Goal: Information Seeking & Learning: Learn about a topic

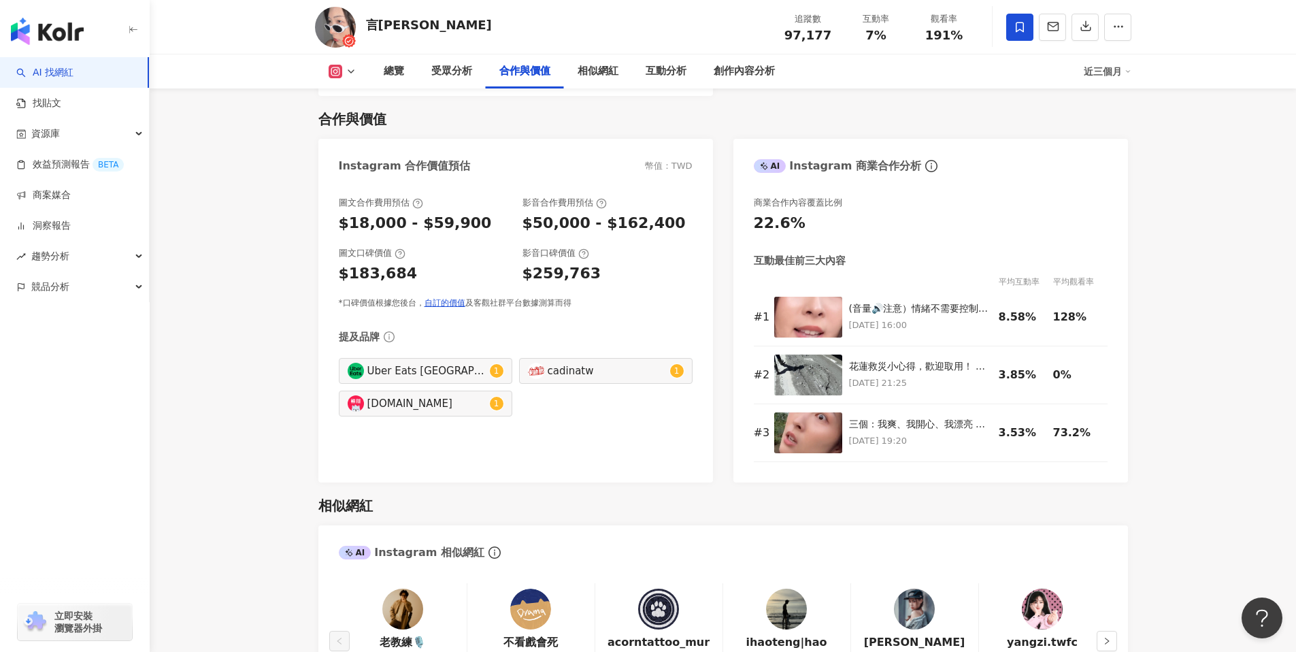
scroll to position [1858, 0]
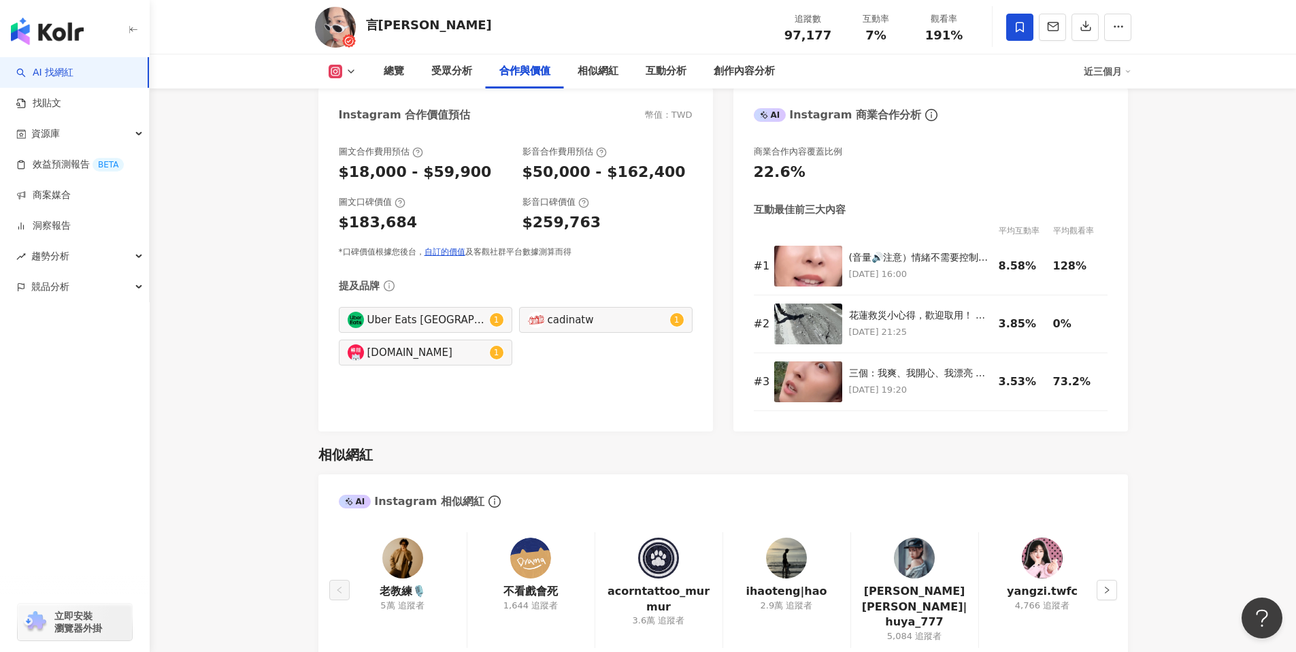
click at [489, 329] on div "Uber Eats Taiwan 1" at bounding box center [425, 320] width 173 height 26
type input "**********"
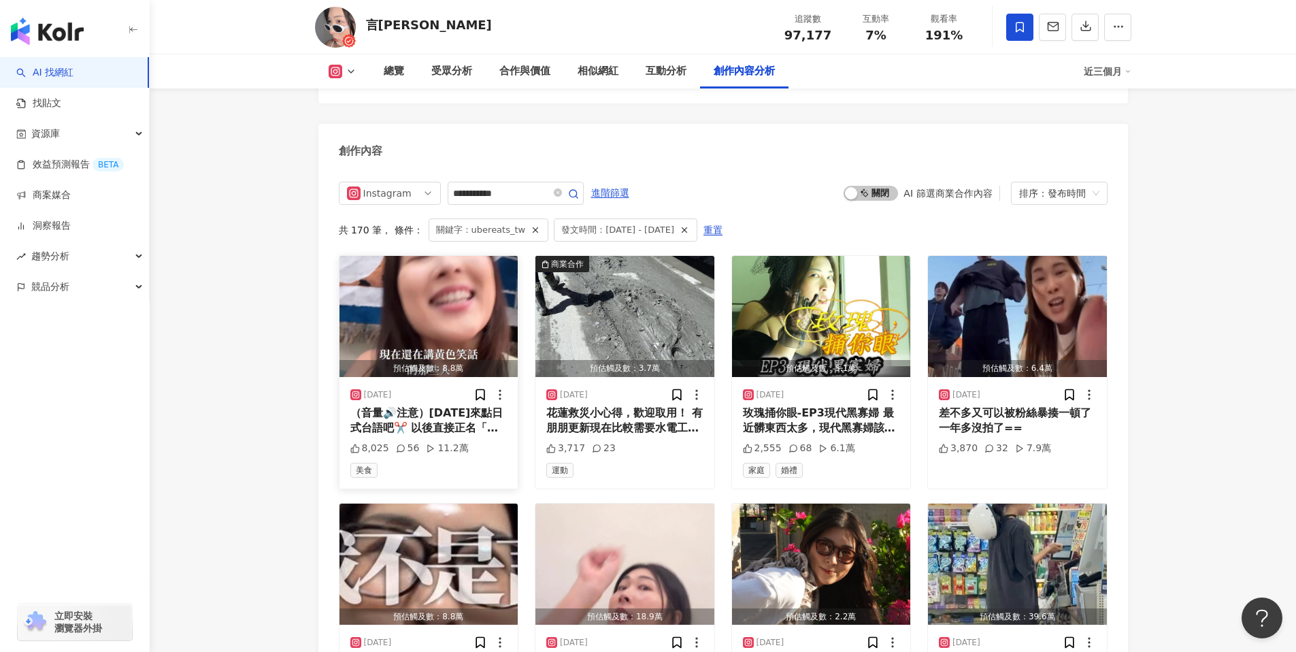
scroll to position [4096, 0]
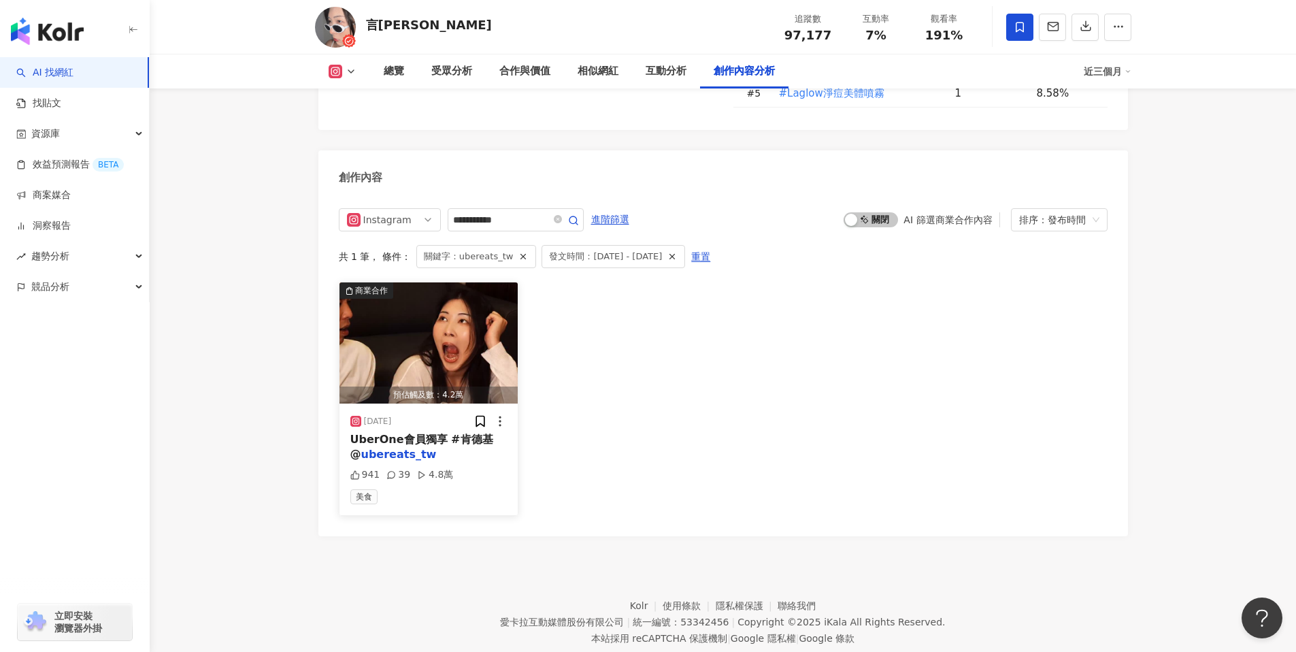
click at [446, 290] on img "button" at bounding box center [428, 342] width 179 height 121
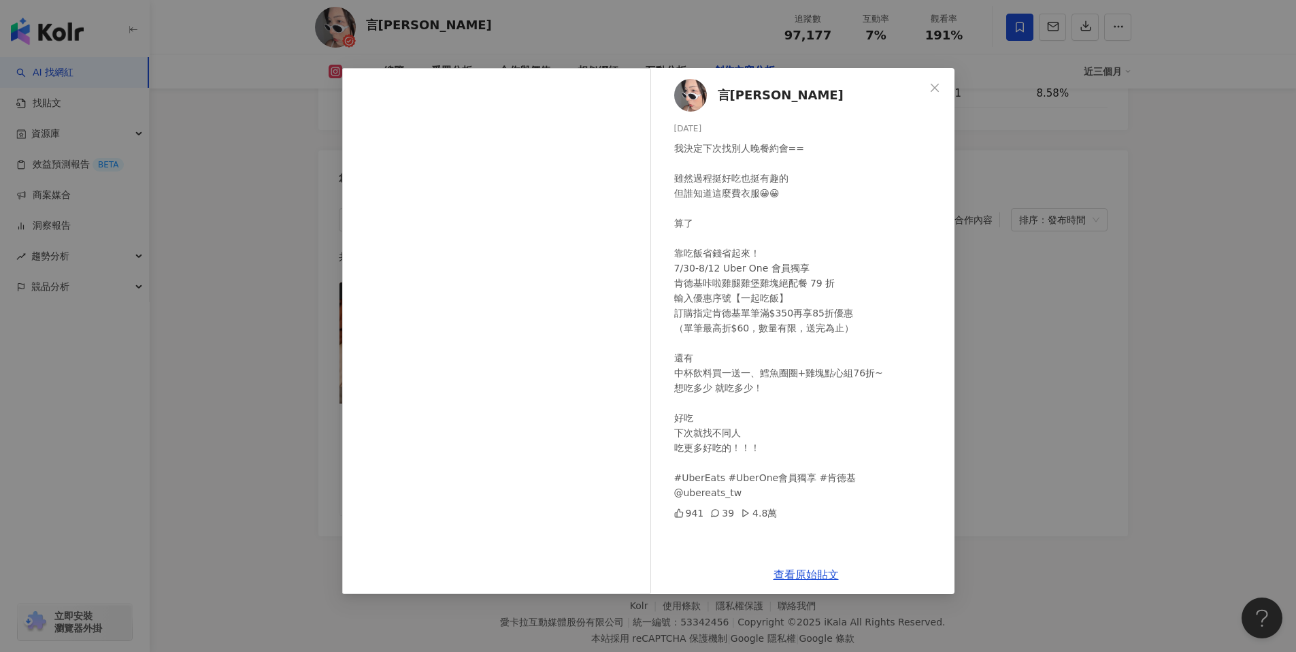
click at [713, 514] on icon at bounding box center [715, 513] width 10 height 10
click at [821, 577] on link "查看原始貼文" at bounding box center [805, 574] width 65 height 13
click at [1123, 173] on div "言泳霈 2025/7/31 我決定下次找別人晚餐約會== 雖然過程挺好吃也挺有趣的 但誰知道這麼費衣服😀😀 算了 靠吃飯省錢省起來！ 7/30-8/12 Ub…" at bounding box center [648, 326] width 1296 height 652
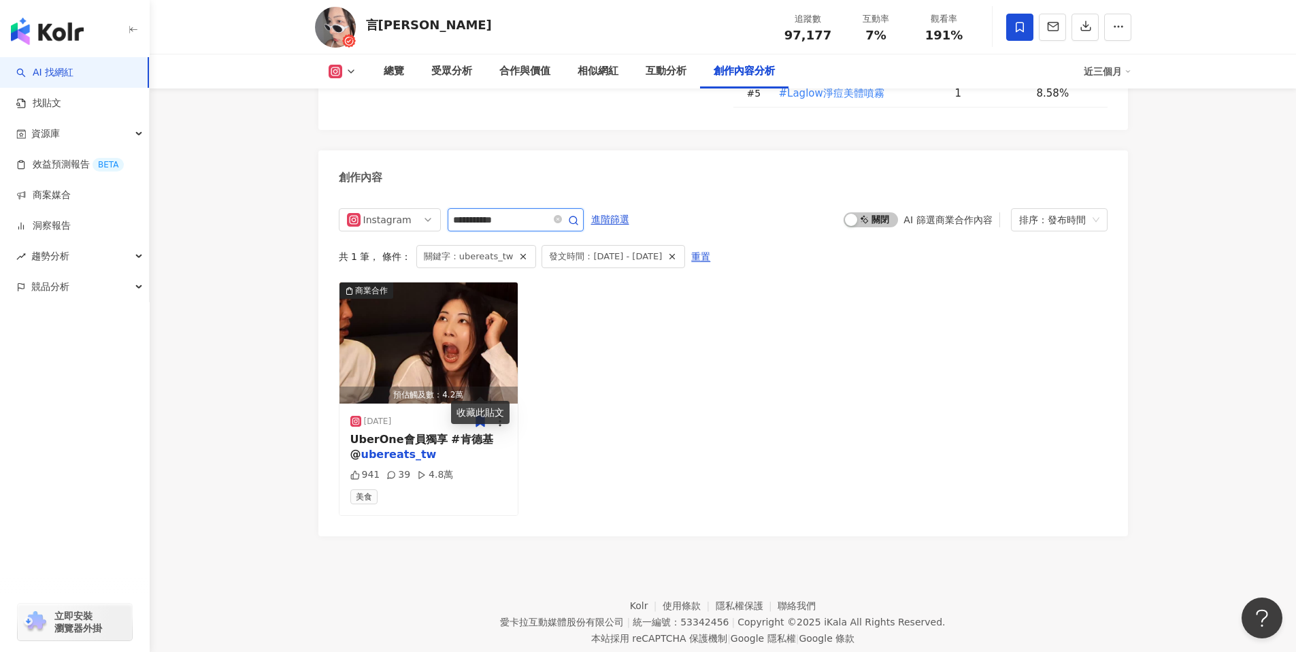
click at [500, 212] on input "**********" at bounding box center [500, 220] width 95 height 16
click at [558, 215] on icon "close-circle" at bounding box center [558, 219] width 8 height 8
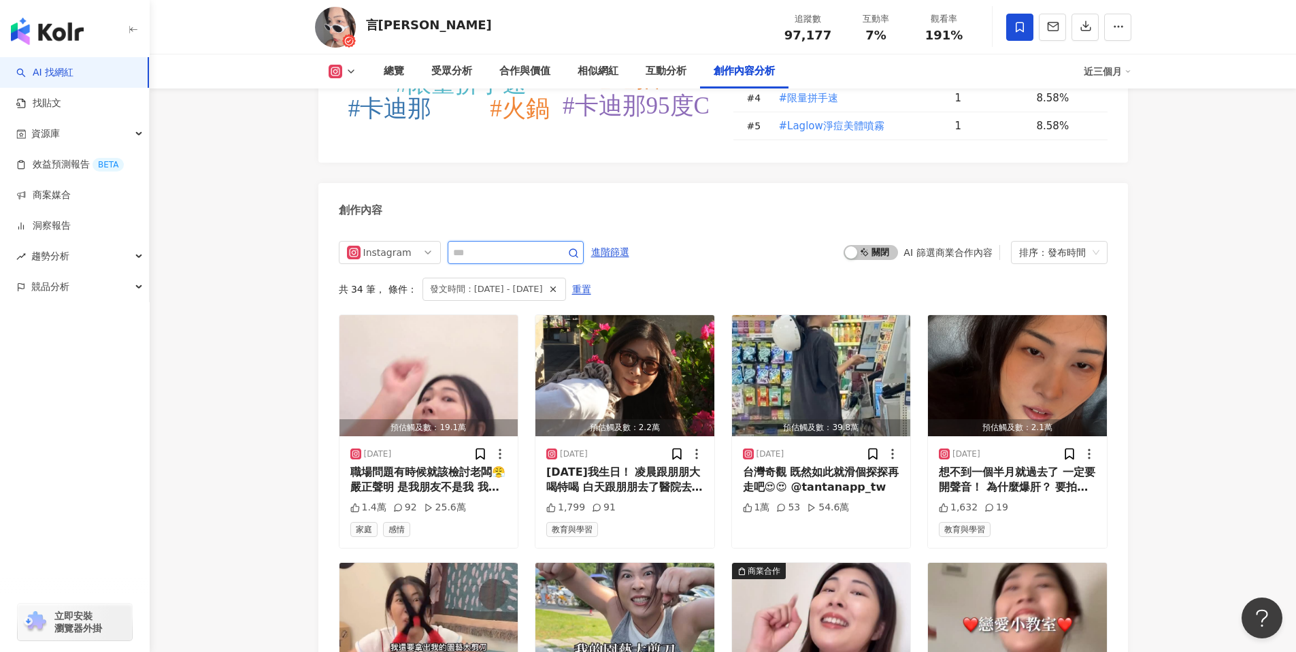
scroll to position [4061, 0]
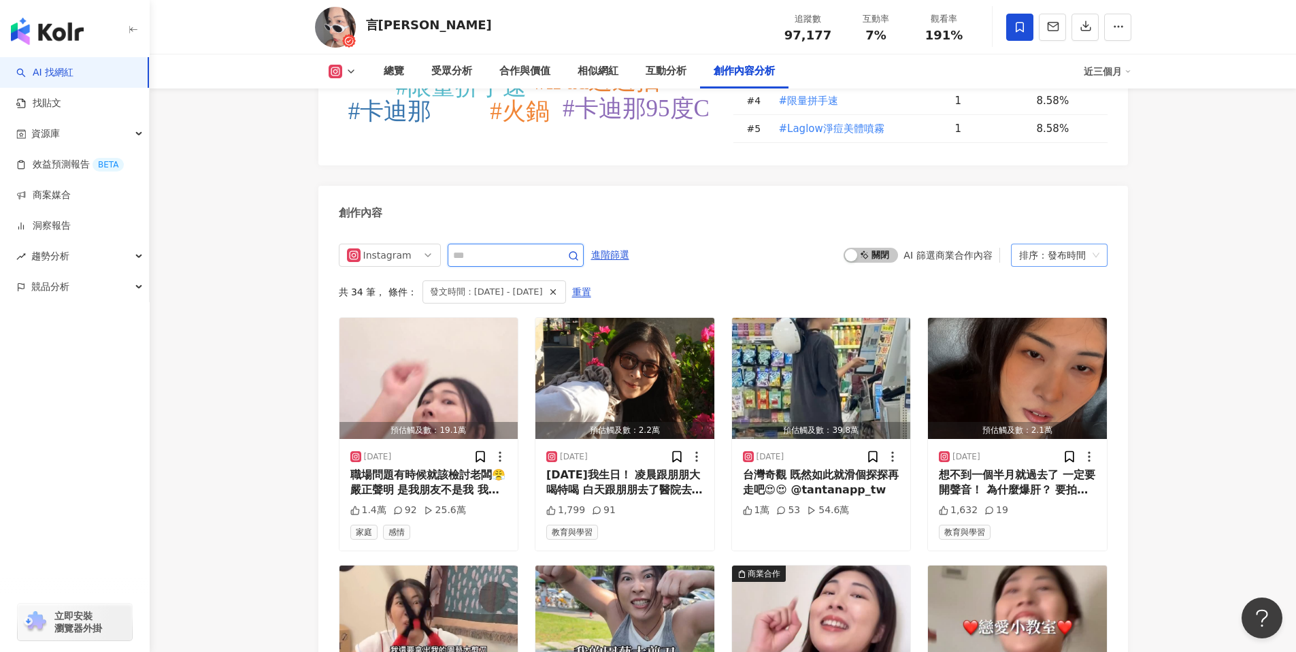
click at [1067, 244] on div "排序：發布時間" at bounding box center [1053, 255] width 68 height 22
click at [1048, 275] on div "互動數" at bounding box center [1059, 271] width 75 height 15
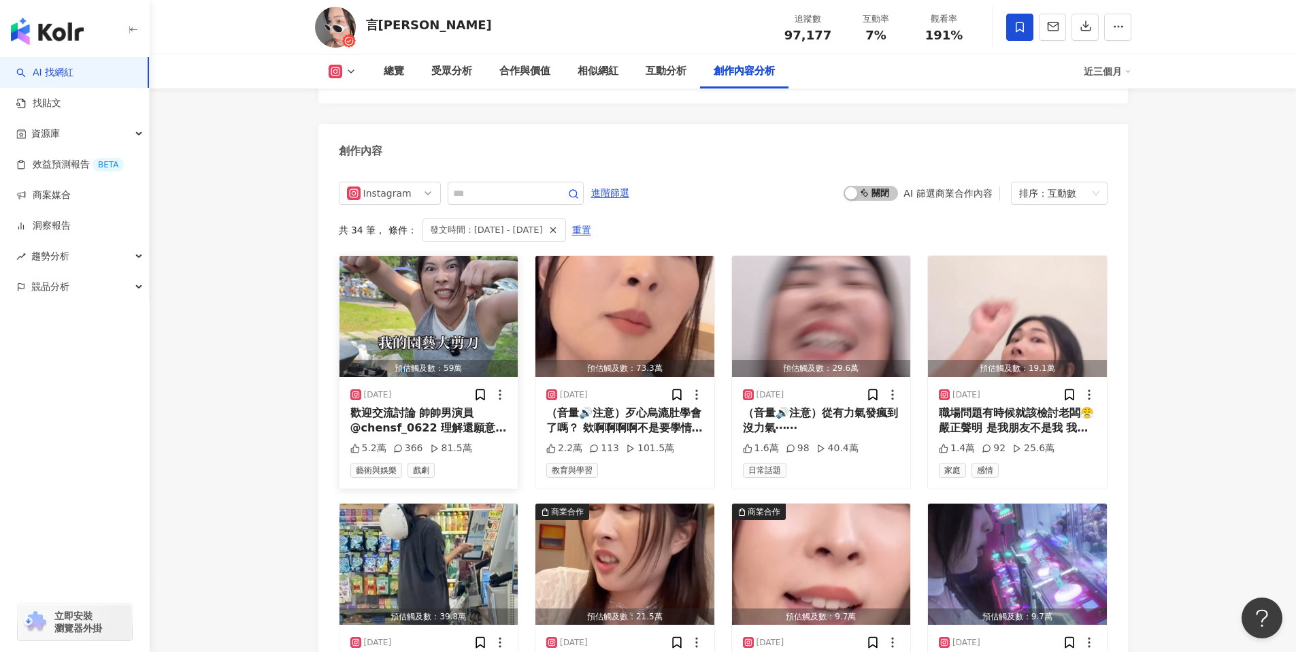
click at [425, 277] on img "button" at bounding box center [428, 316] width 179 height 121
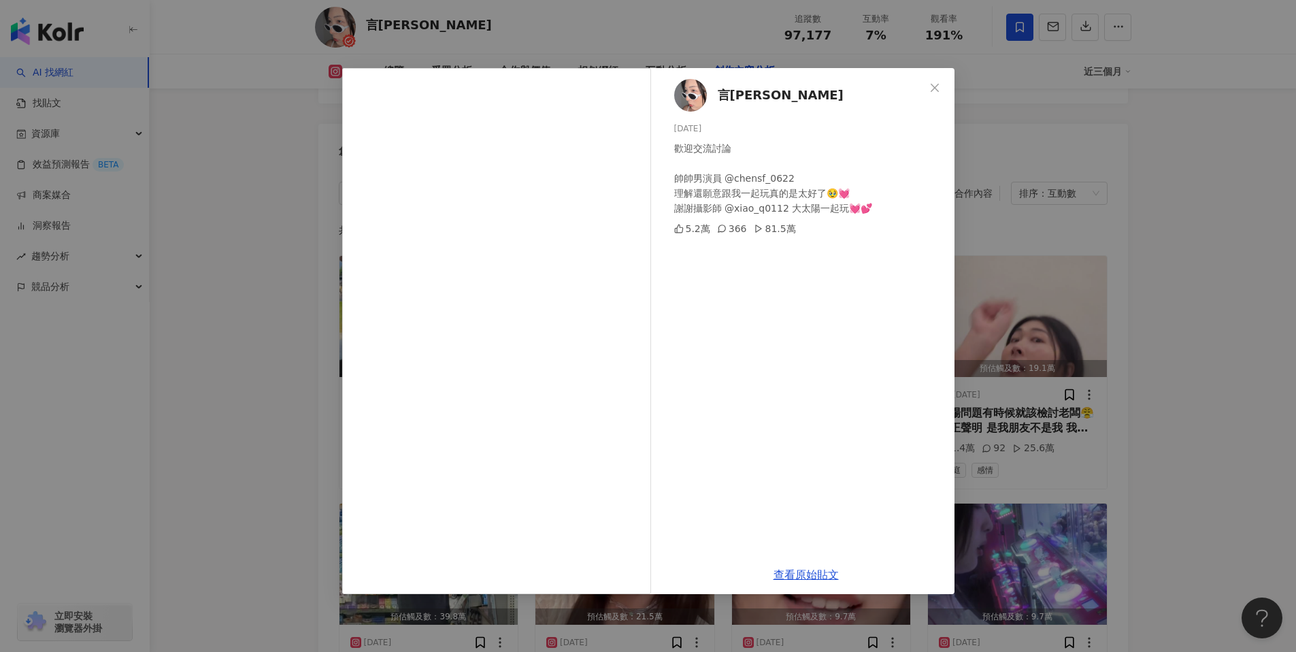
click at [724, 233] on div "366" at bounding box center [732, 228] width 30 height 15
click at [810, 568] on link "查看原始貼文" at bounding box center [805, 574] width 65 height 13
click at [1158, 328] on div "言泳霈 2025/8/25 歡迎交流討論 帥帥男演員 @chensf_0622 理解還願意跟我一起玩真的是太好了🥹💓 謝謝攝影師 @xiao_q0112 大太…" at bounding box center [648, 326] width 1296 height 652
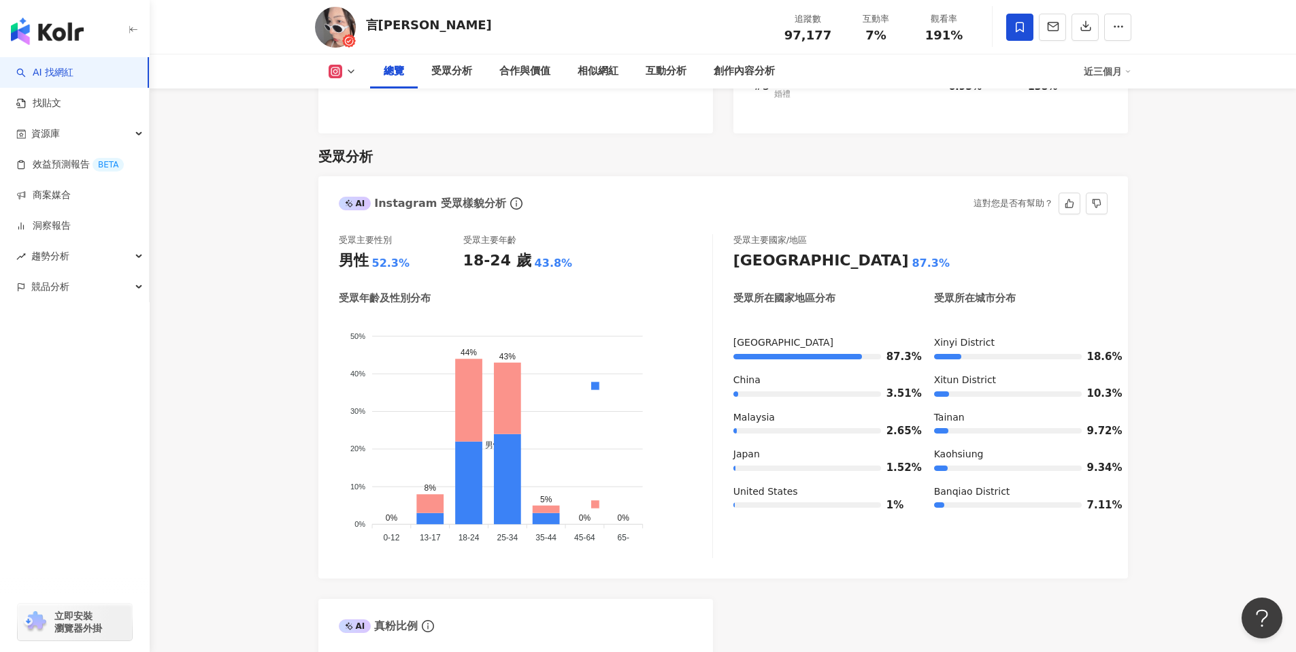
scroll to position [1284, 0]
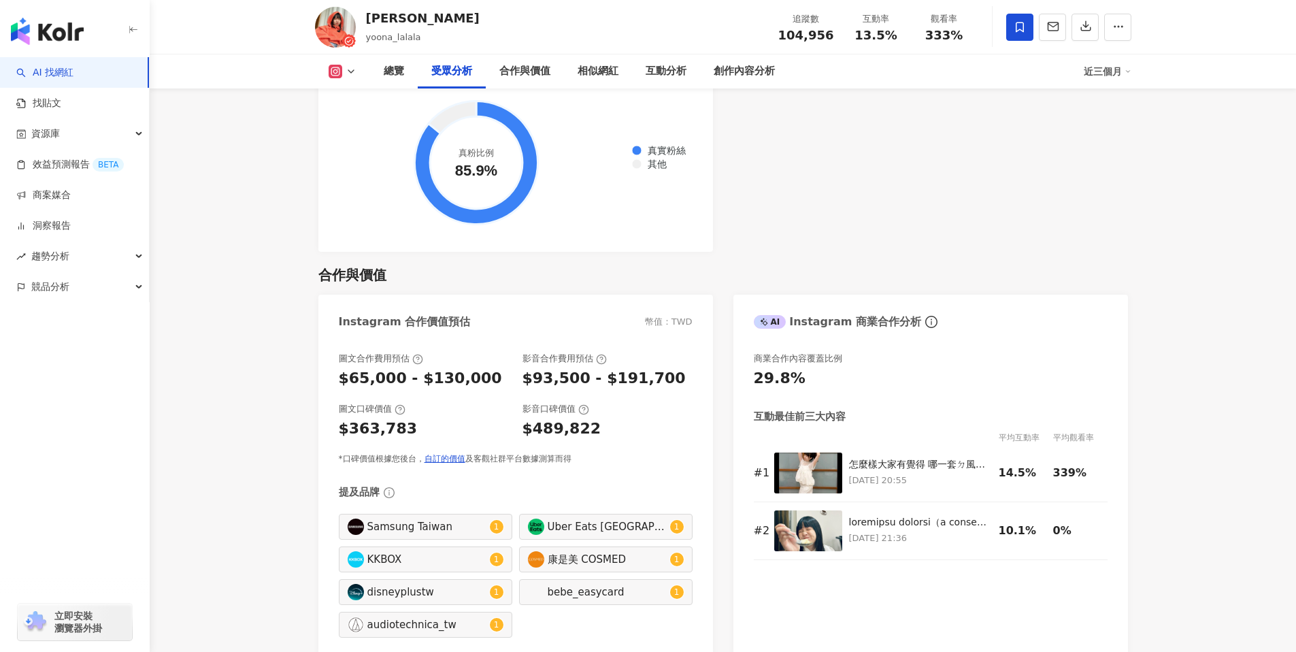
scroll to position [2006, 0]
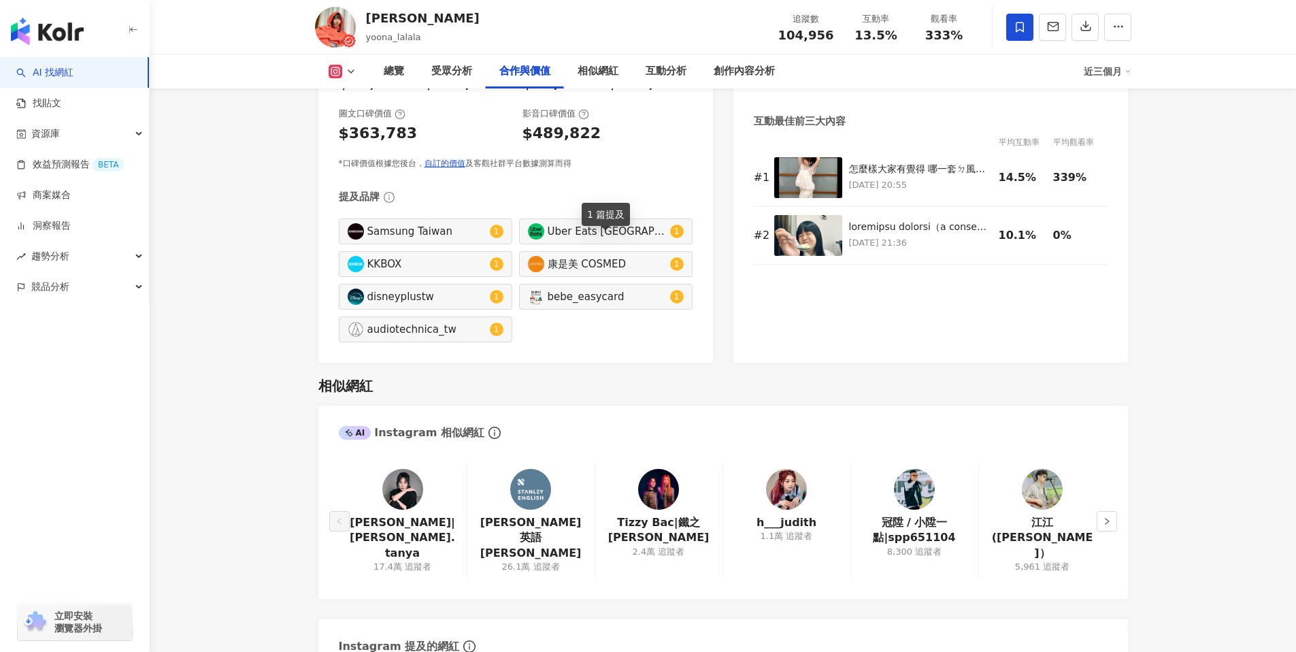
click at [591, 211] on div "1 篇提及" at bounding box center [606, 214] width 48 height 23
click at [564, 224] on div "Uber Eats Taiwan" at bounding box center [607, 231] width 119 height 15
type input "**********"
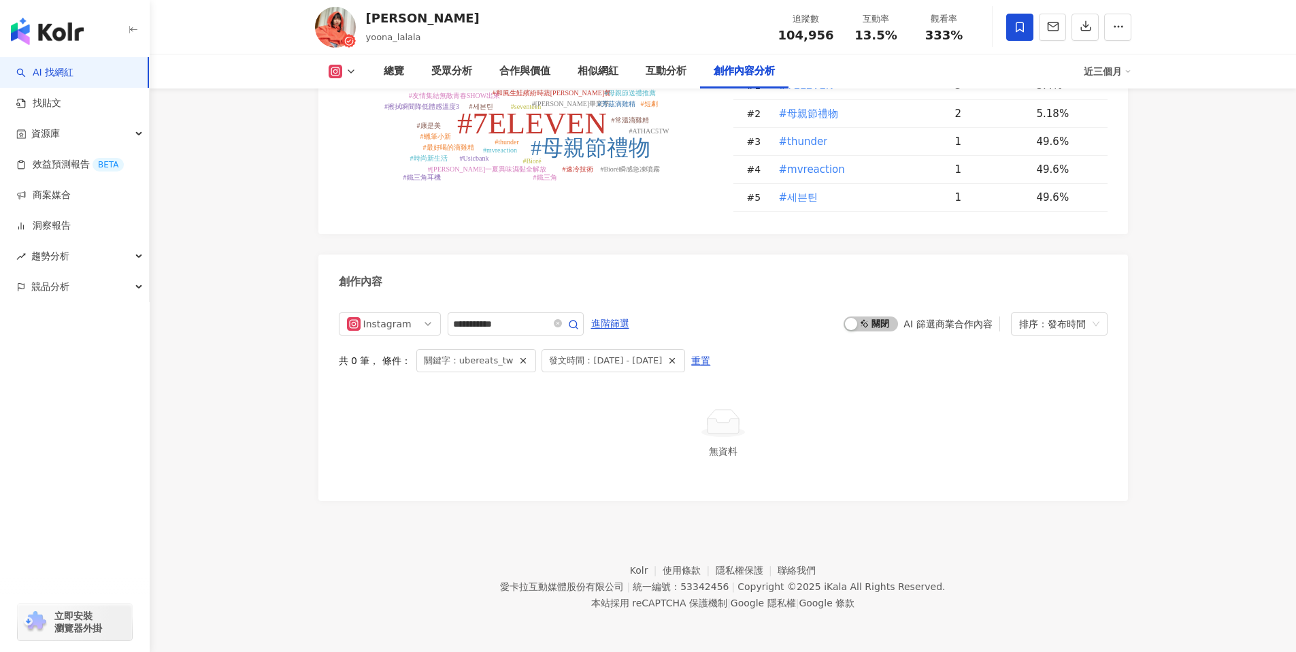
scroll to position [4034, 0]
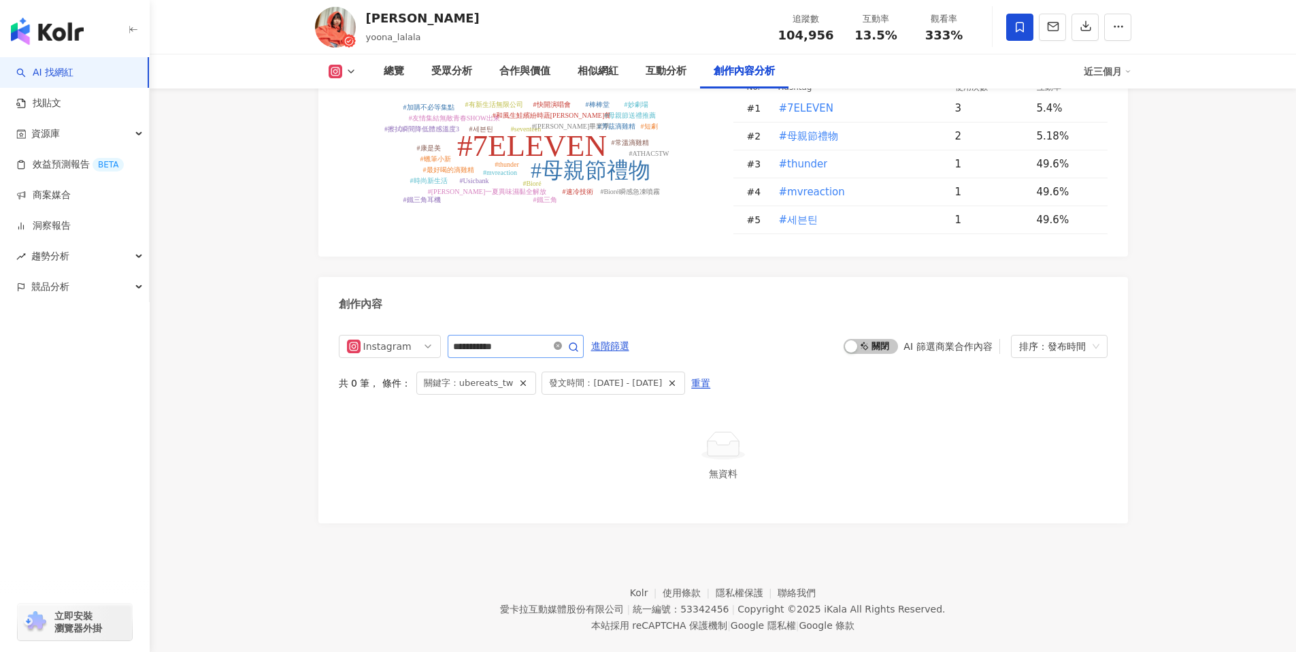
click at [558, 341] on icon "close-circle" at bounding box center [558, 345] width 8 height 8
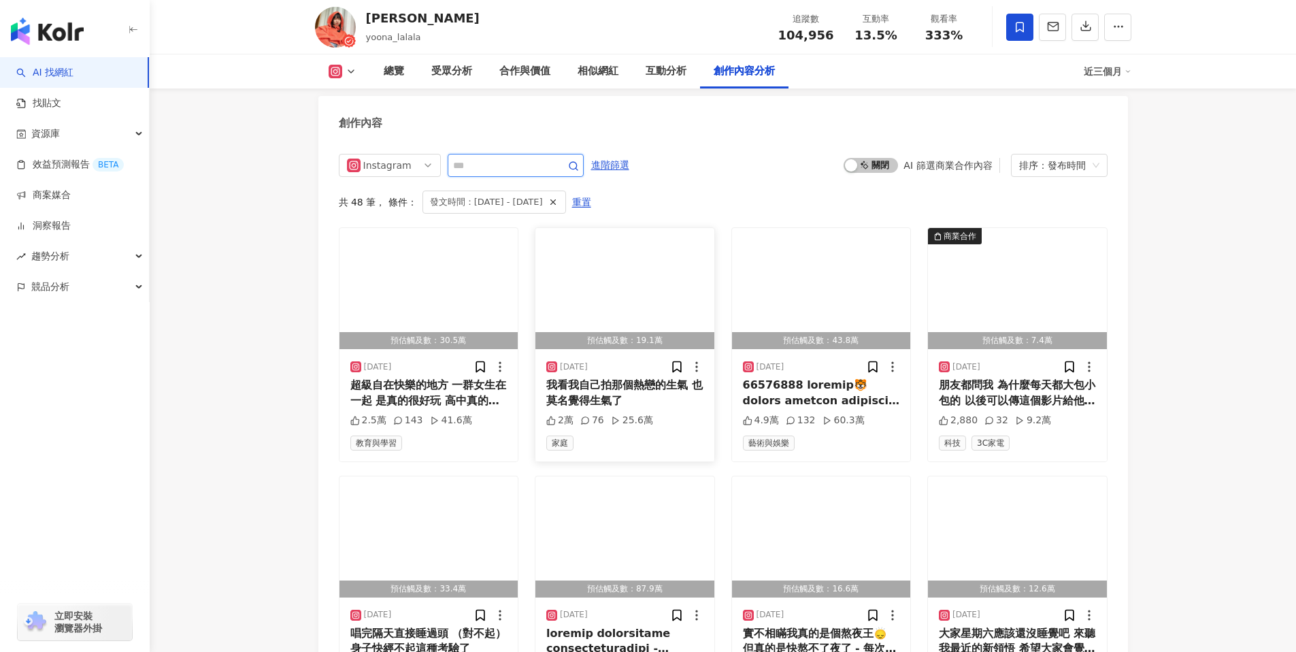
scroll to position [4224, 0]
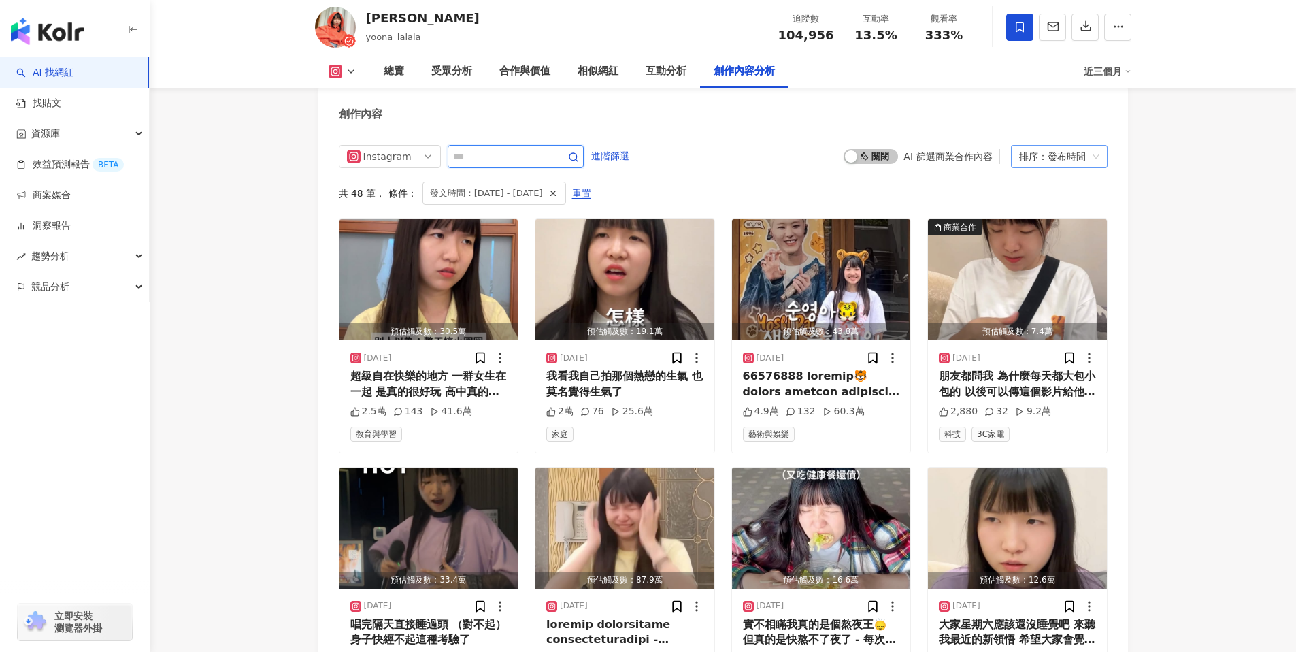
click at [1060, 146] on div "排序：發布時間" at bounding box center [1053, 157] width 68 height 22
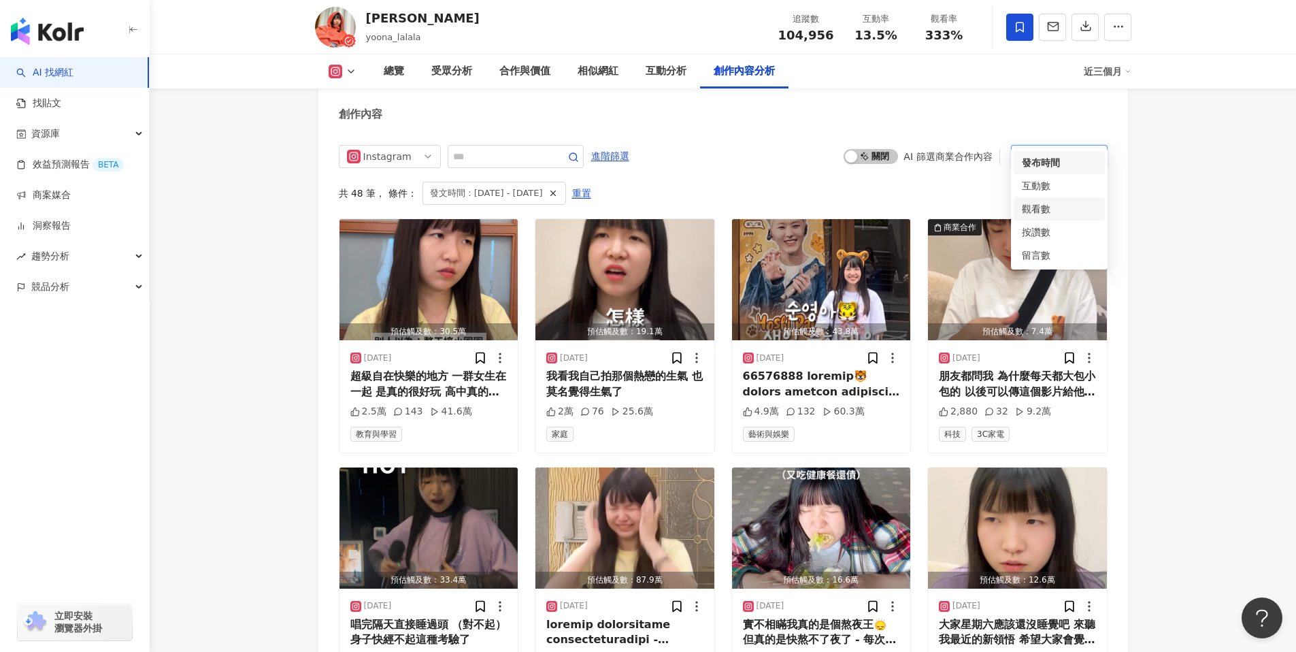
scroll to position [0, 0]
click at [1060, 190] on div "互動數" at bounding box center [1059, 185] width 75 height 15
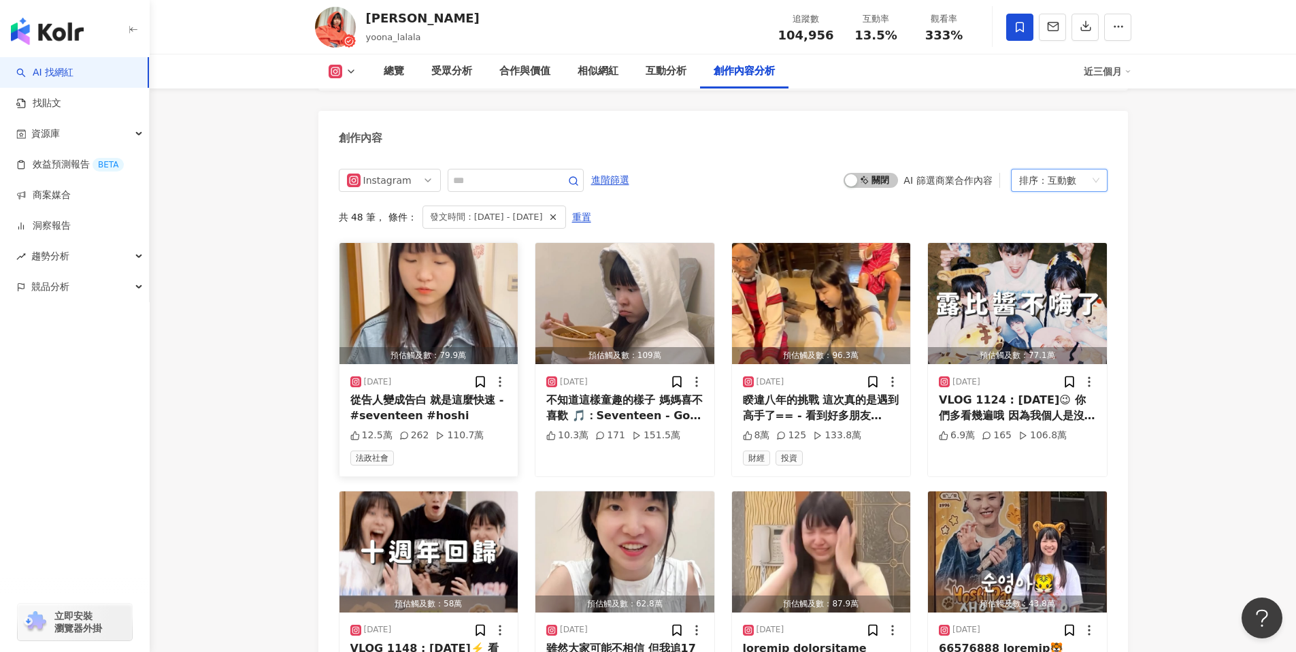
click at [412, 256] on img "button" at bounding box center [428, 303] width 179 height 121
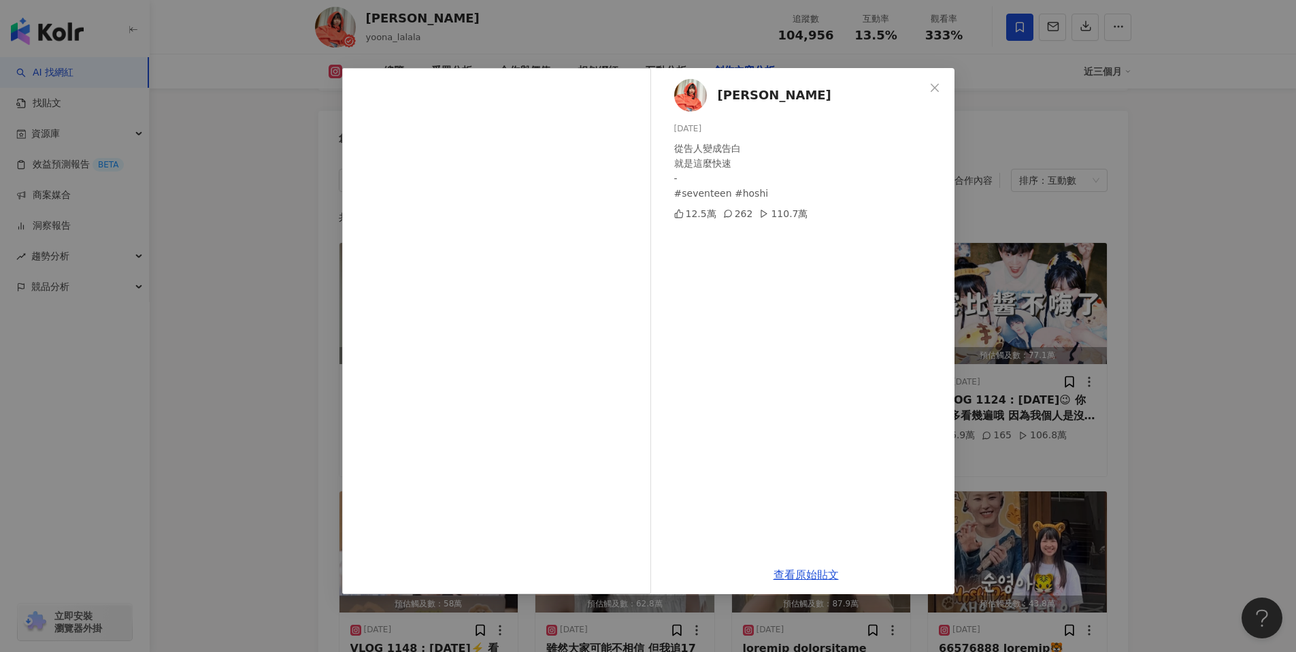
click at [239, 197] on div "U娜 Yoona 2025/3/27 從告人變成告白 就是這麼快速 - #seventeen #hoshi 12.5萬 262 110.7萬 查看原始貼文" at bounding box center [648, 326] width 1296 height 652
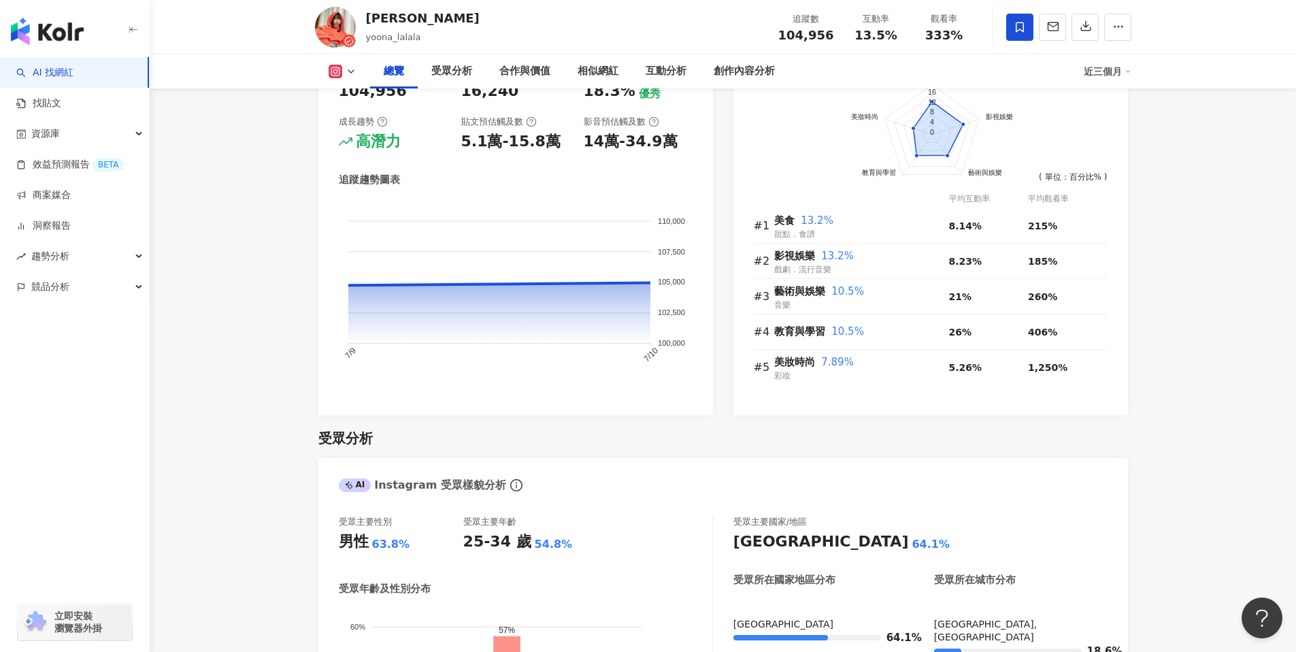
scroll to position [848, 0]
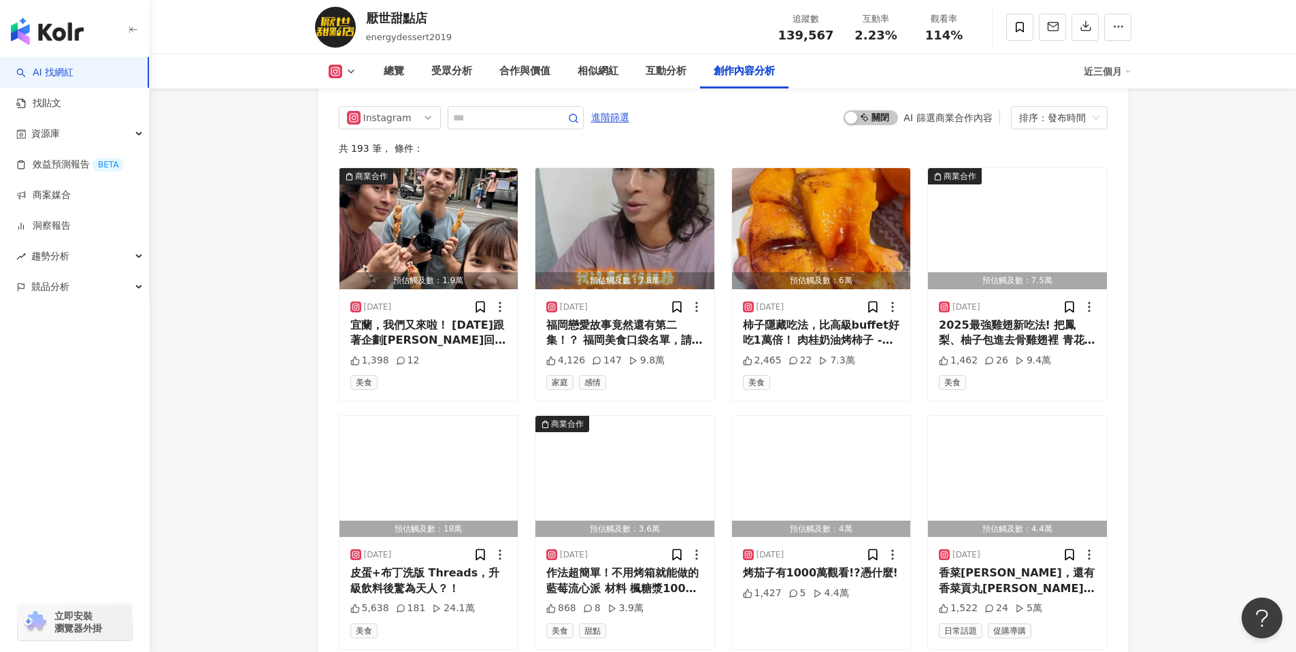
scroll to position [4227, 0]
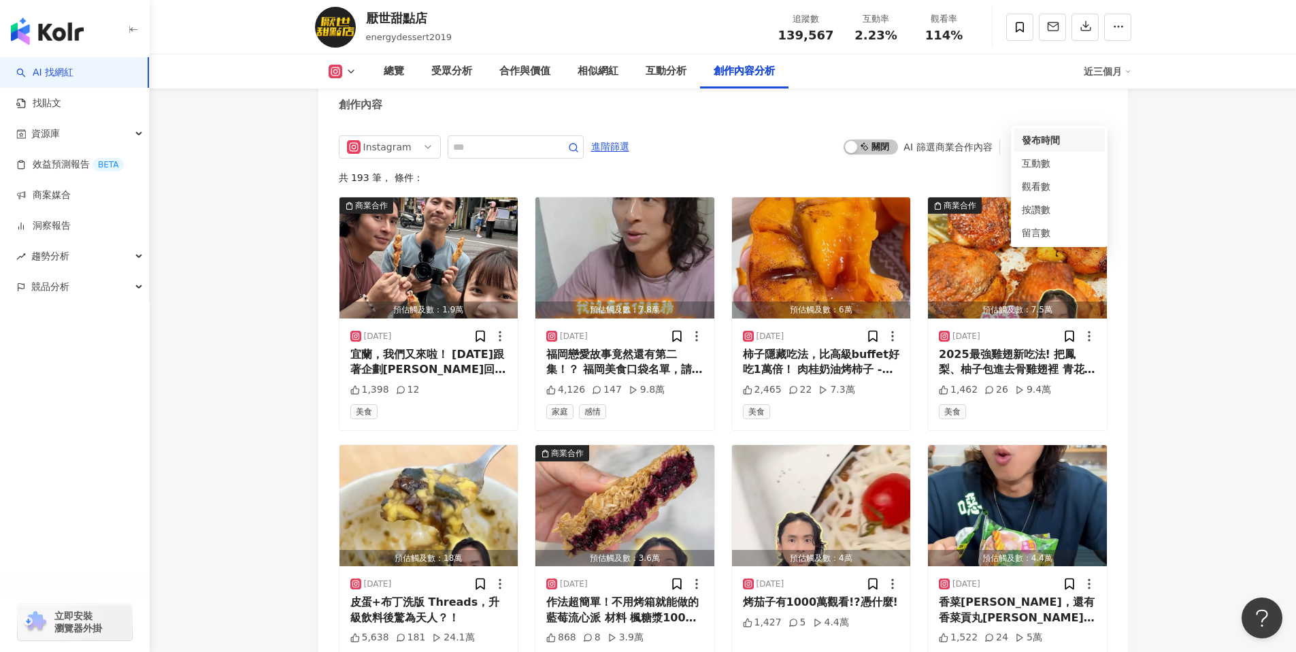
click at [1066, 136] on div "排序：發布時間" at bounding box center [1053, 147] width 68 height 22
click at [1065, 164] on div "互動數" at bounding box center [1059, 163] width 75 height 15
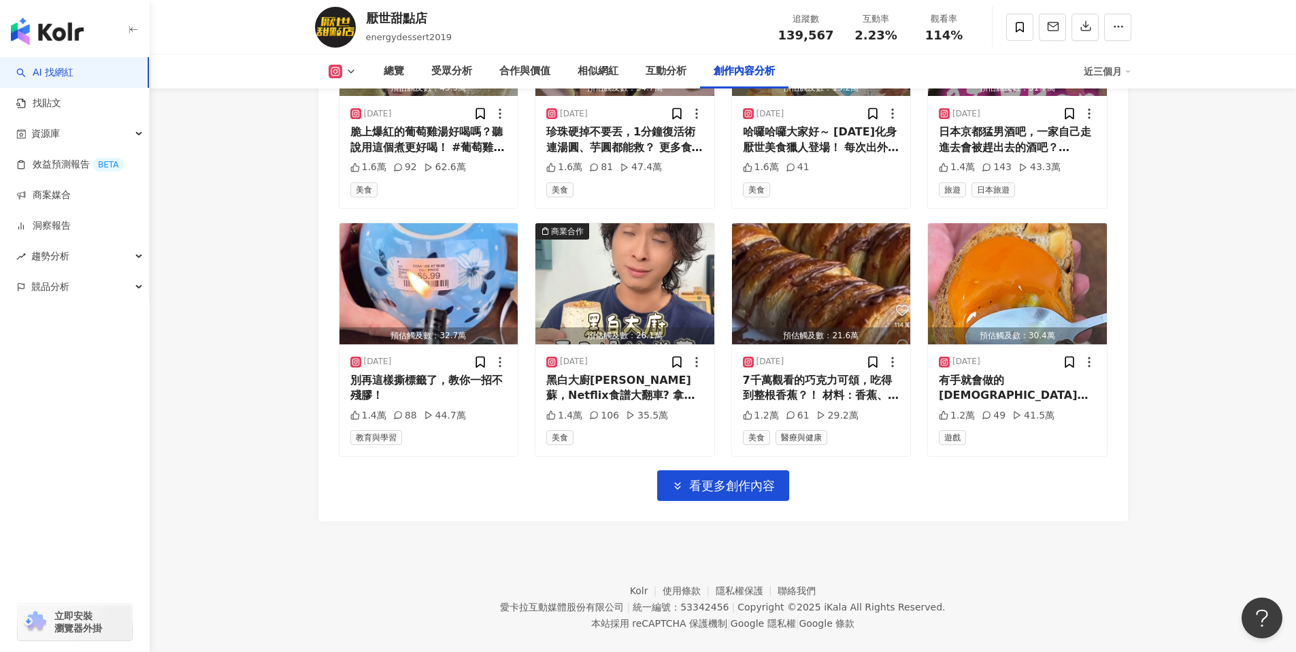
scroll to position [4667, 0]
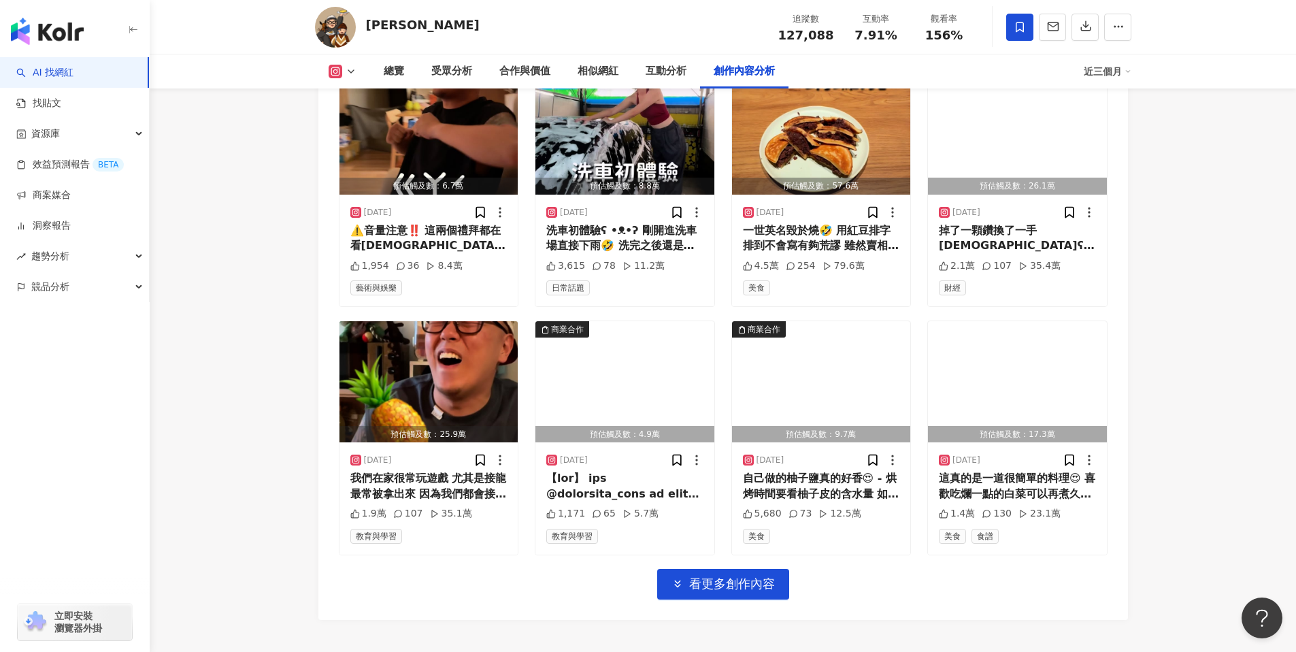
scroll to position [4662, 0]
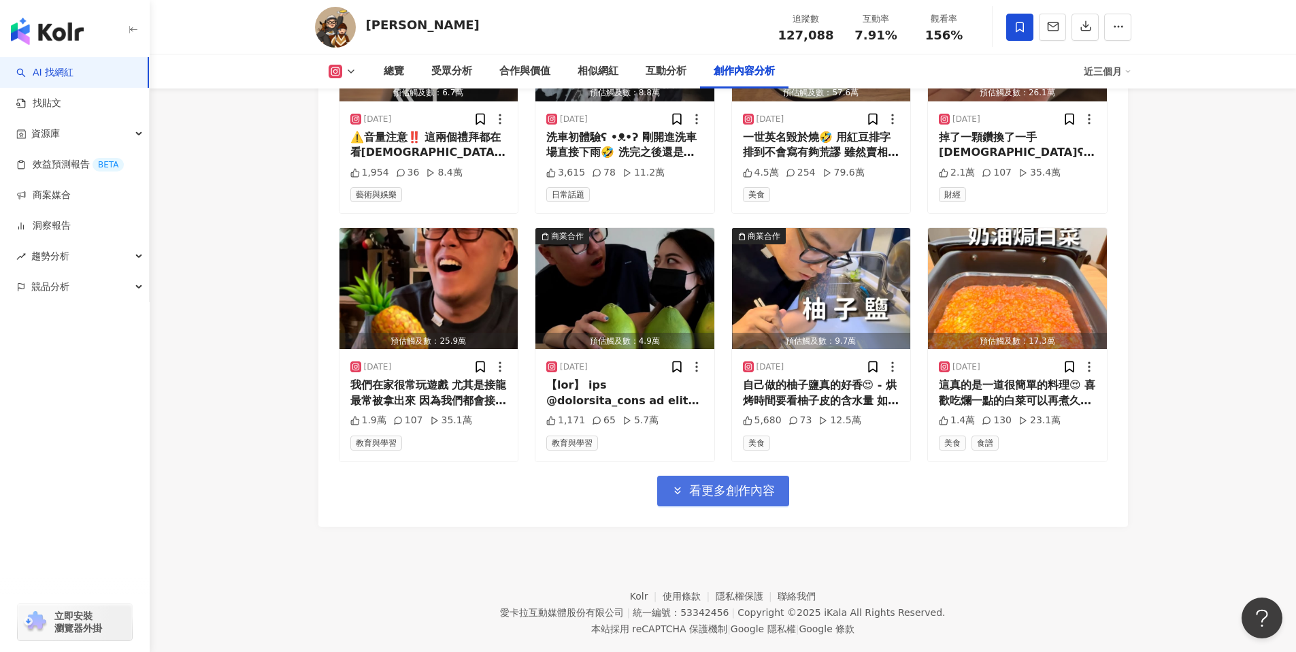
click at [678, 484] on icon "button" at bounding box center [677, 490] width 12 height 12
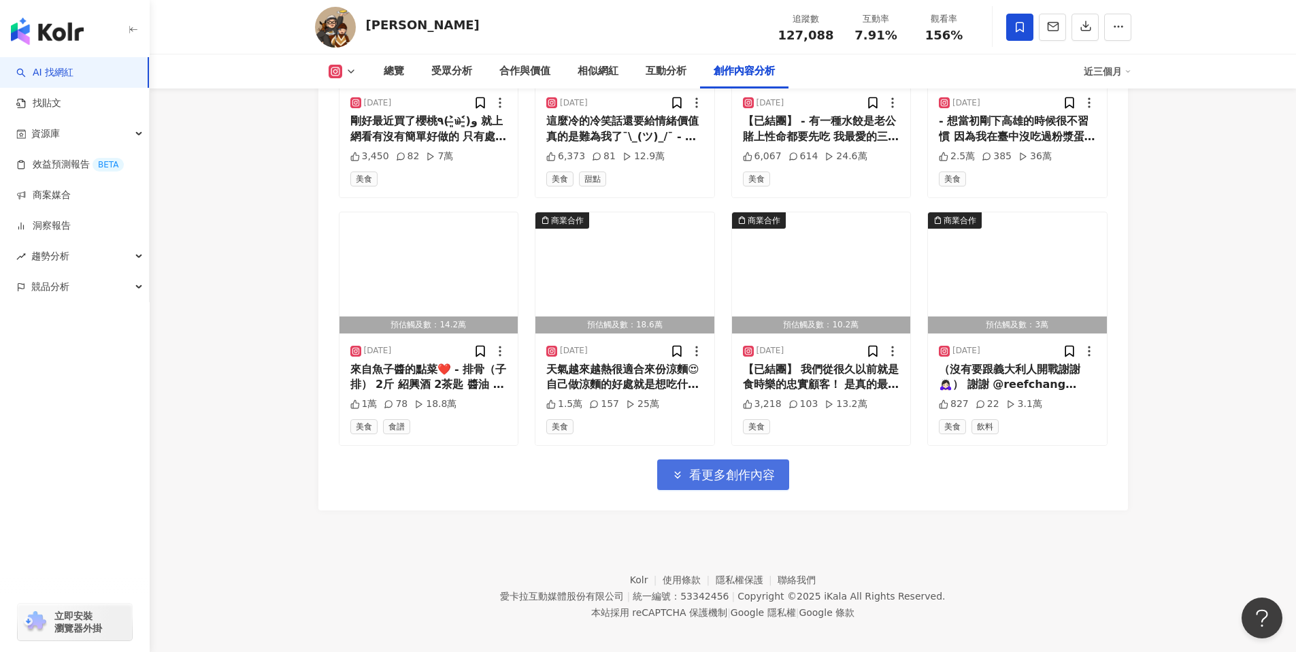
scroll to position [5423, 0]
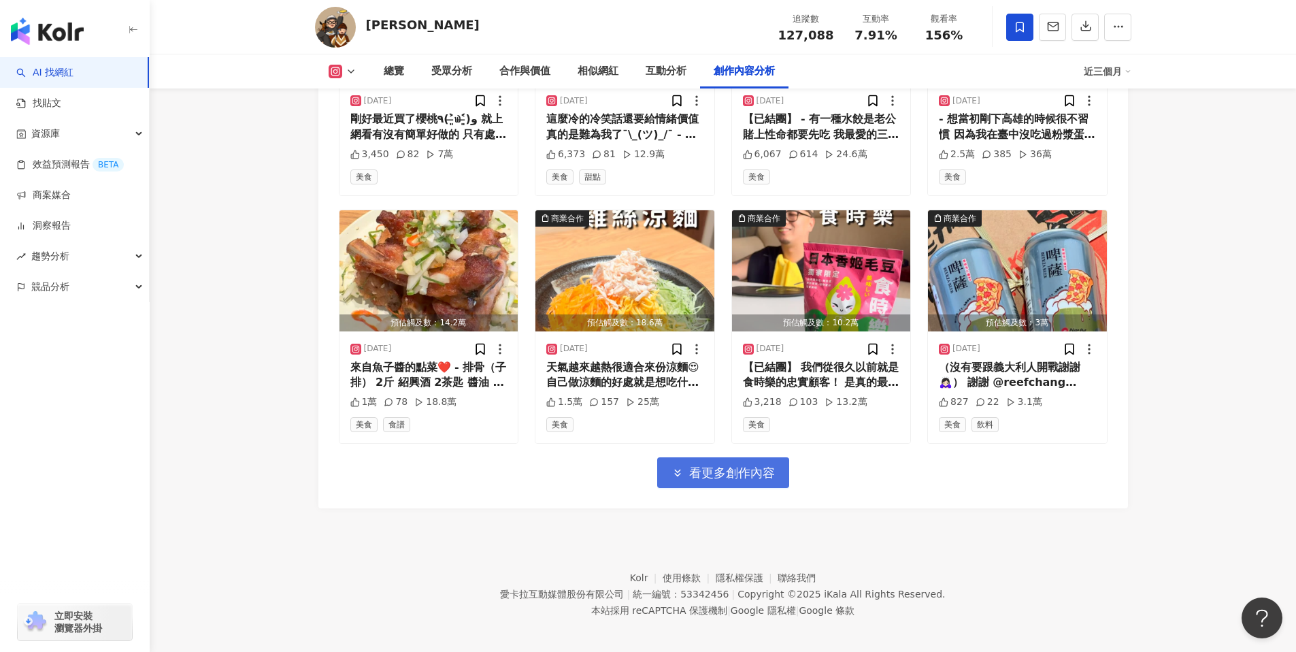
click at [685, 466] on button "看更多創作內容" at bounding box center [723, 472] width 132 height 31
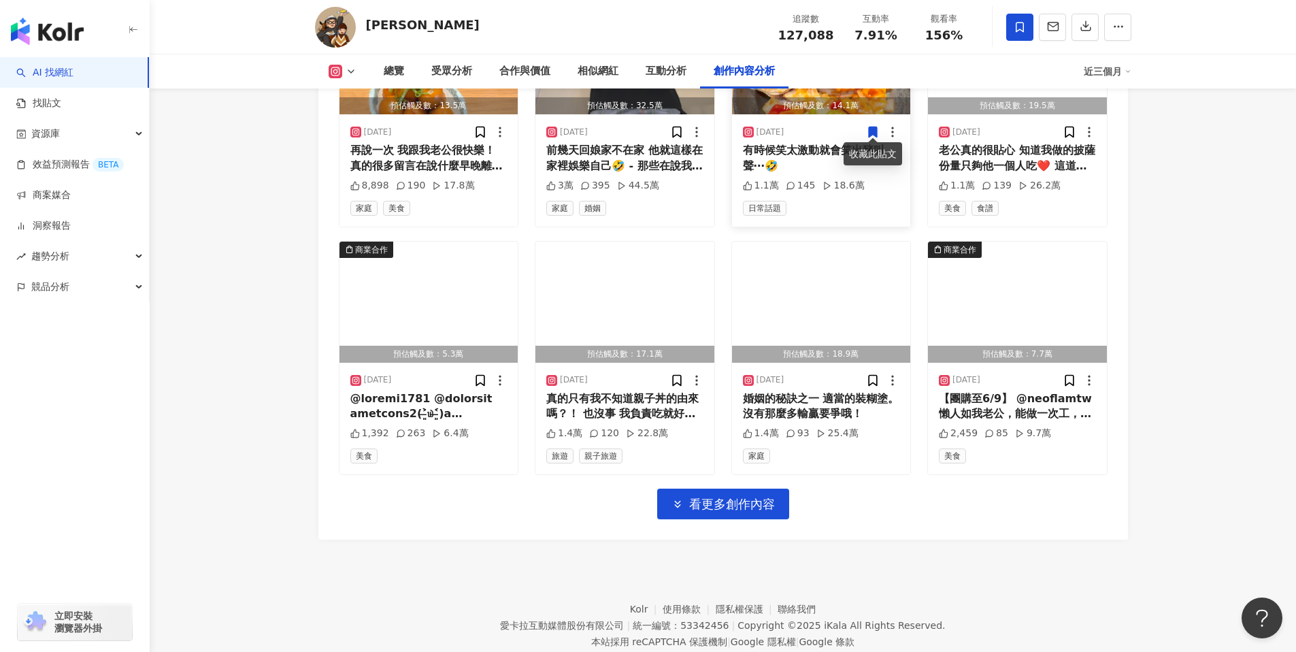
scroll to position [6153, 0]
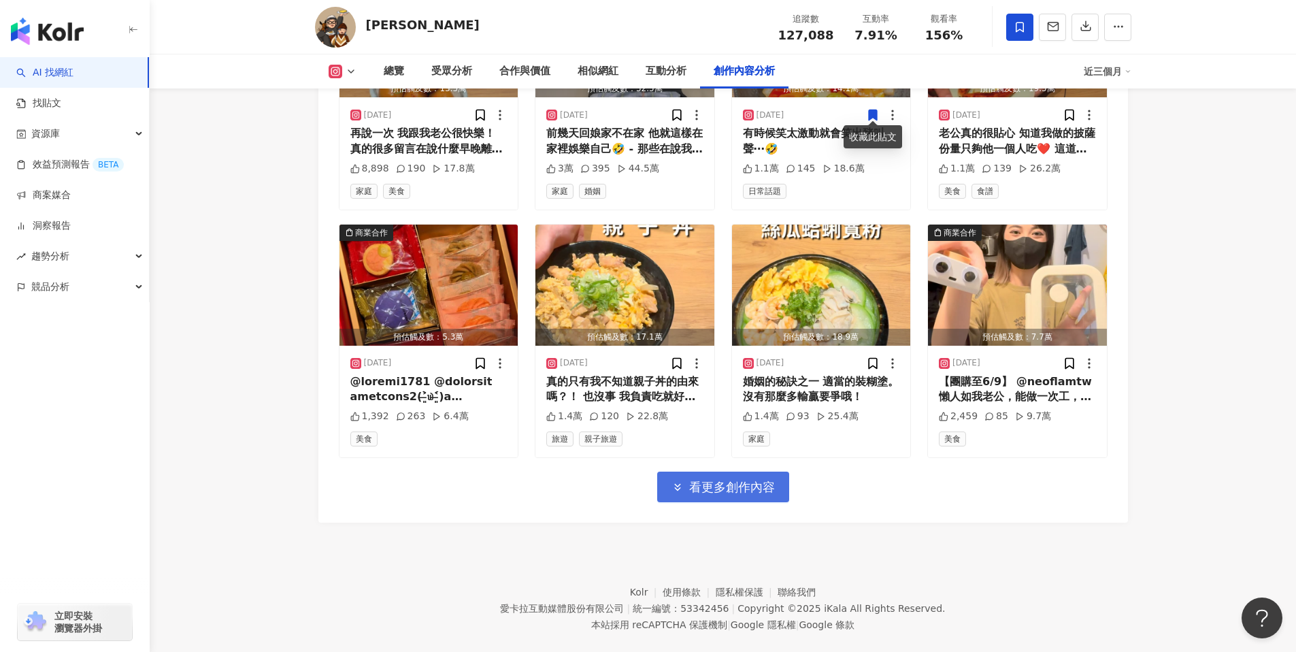
click at [733, 490] on button "看更多創作內容" at bounding box center [723, 486] width 132 height 31
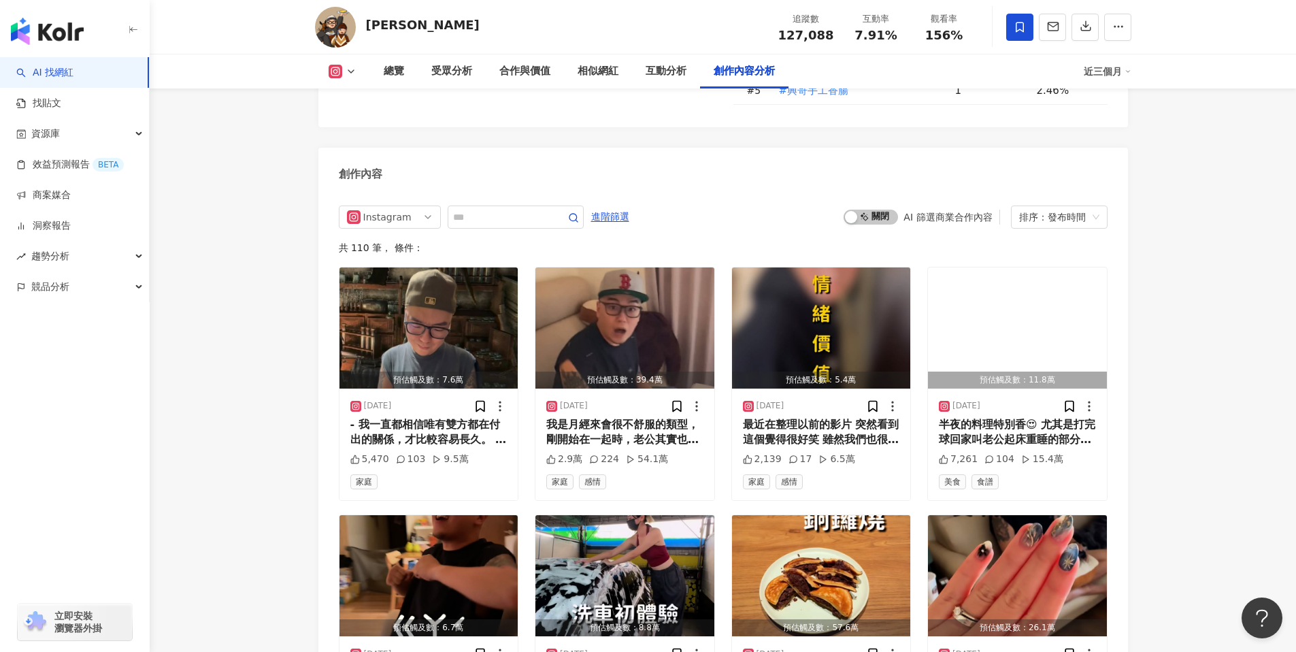
scroll to position [4181, 0]
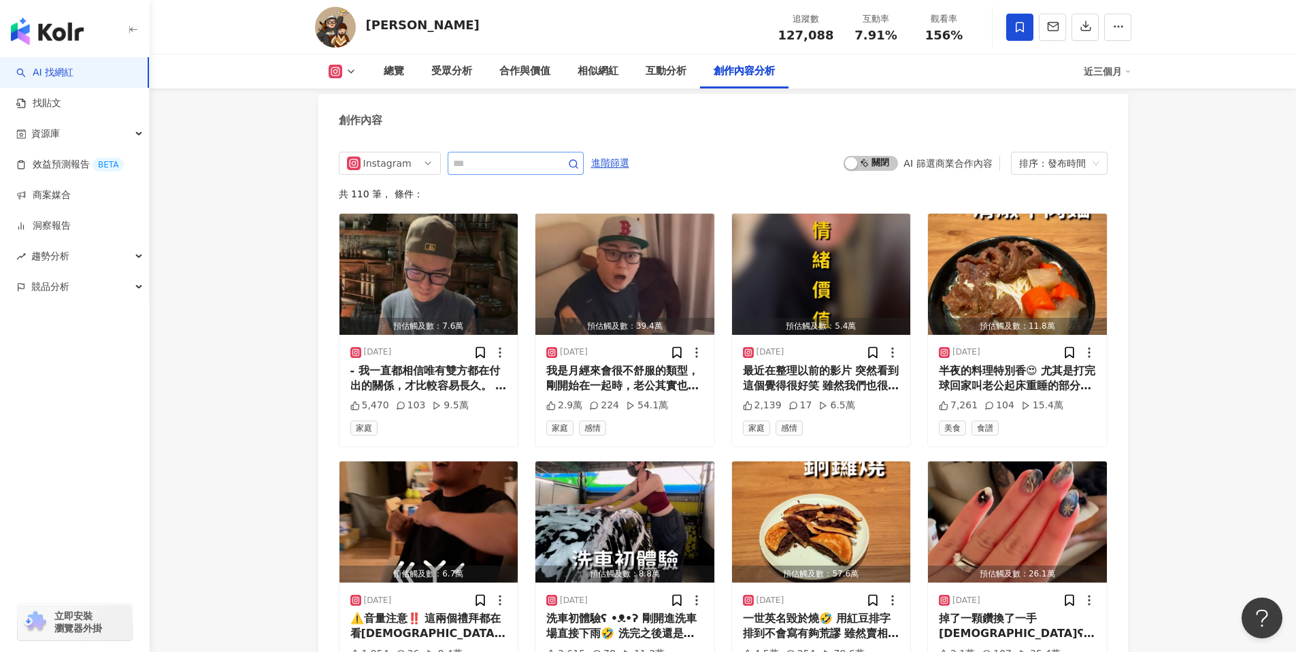
click at [493, 152] on span at bounding box center [516, 163] width 136 height 23
type input "*"
type input "**"
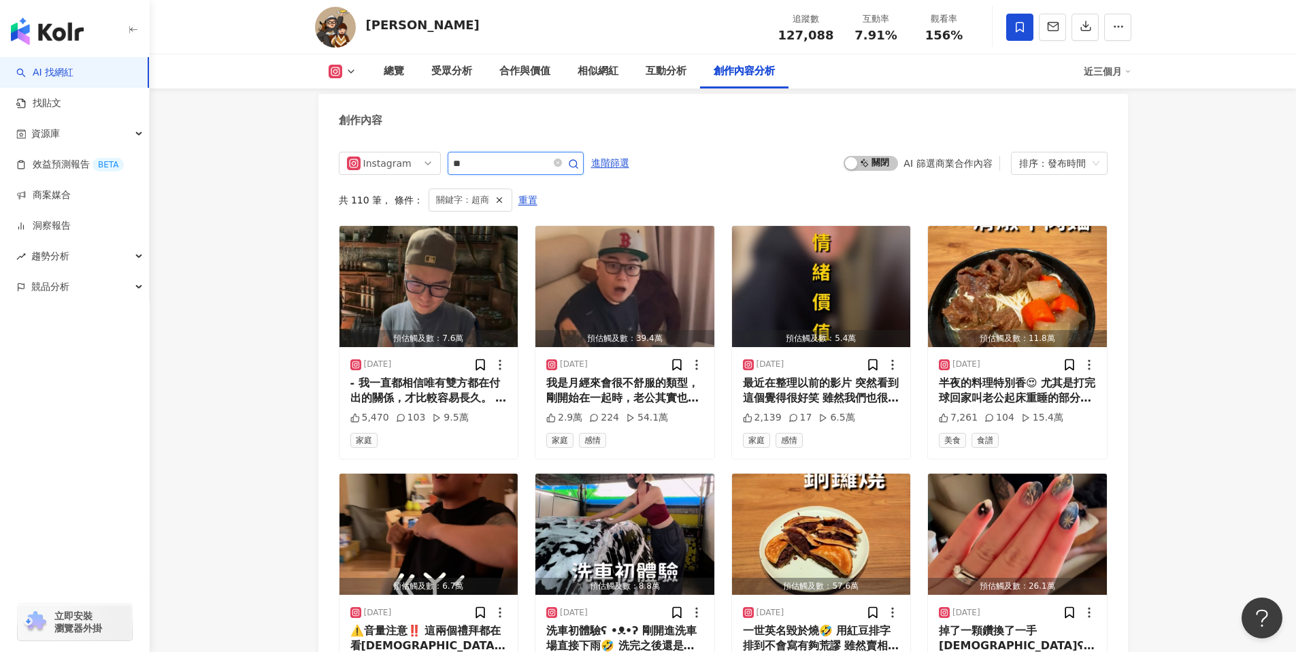
scroll to position [4155, 0]
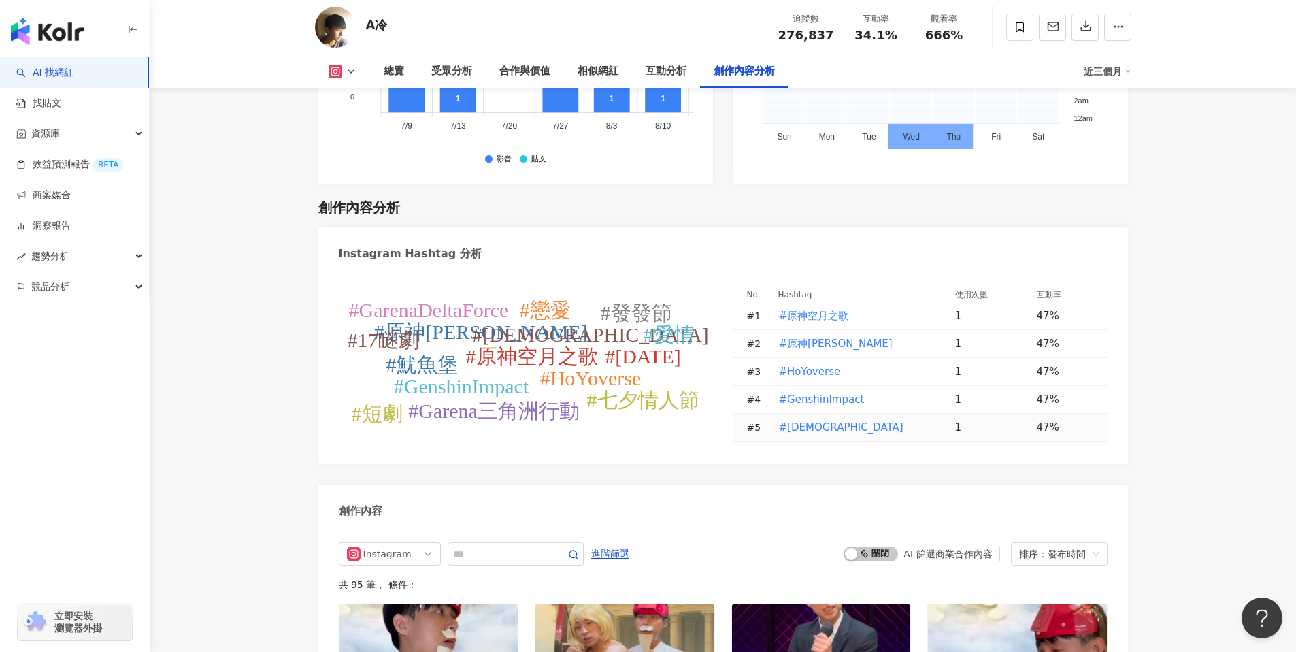
scroll to position [4104, 0]
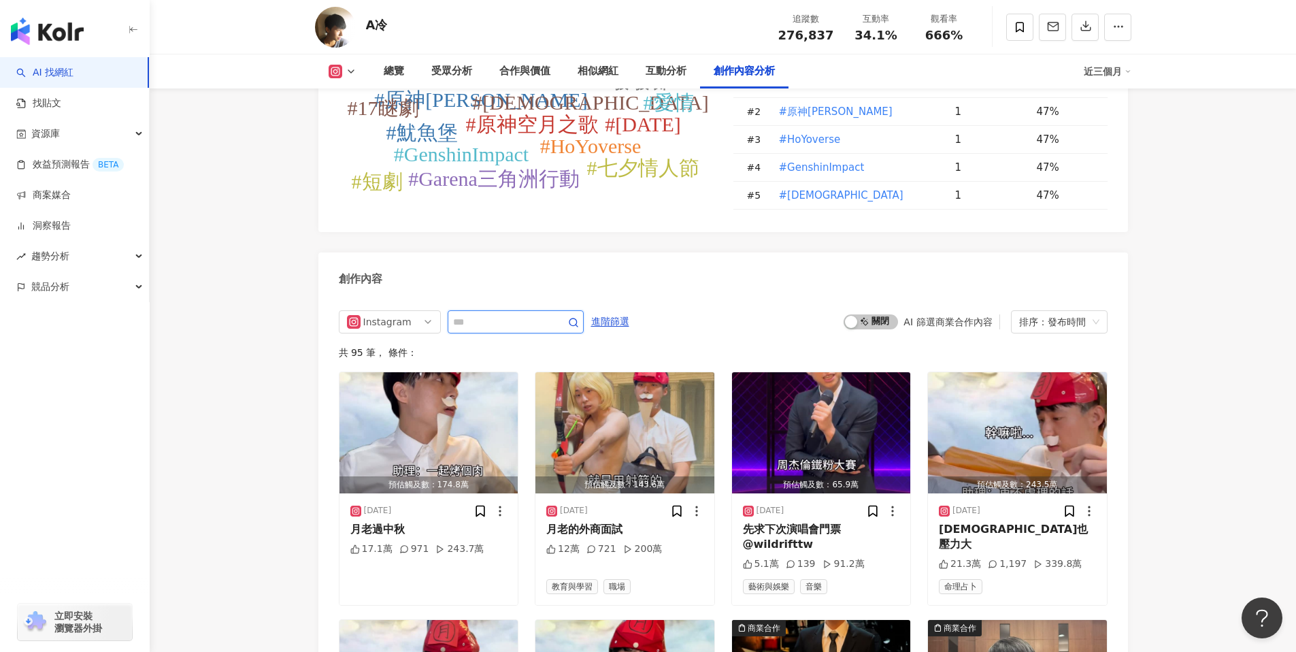
click at [489, 314] on input "text" at bounding box center [500, 322] width 95 height 16
type input "*"
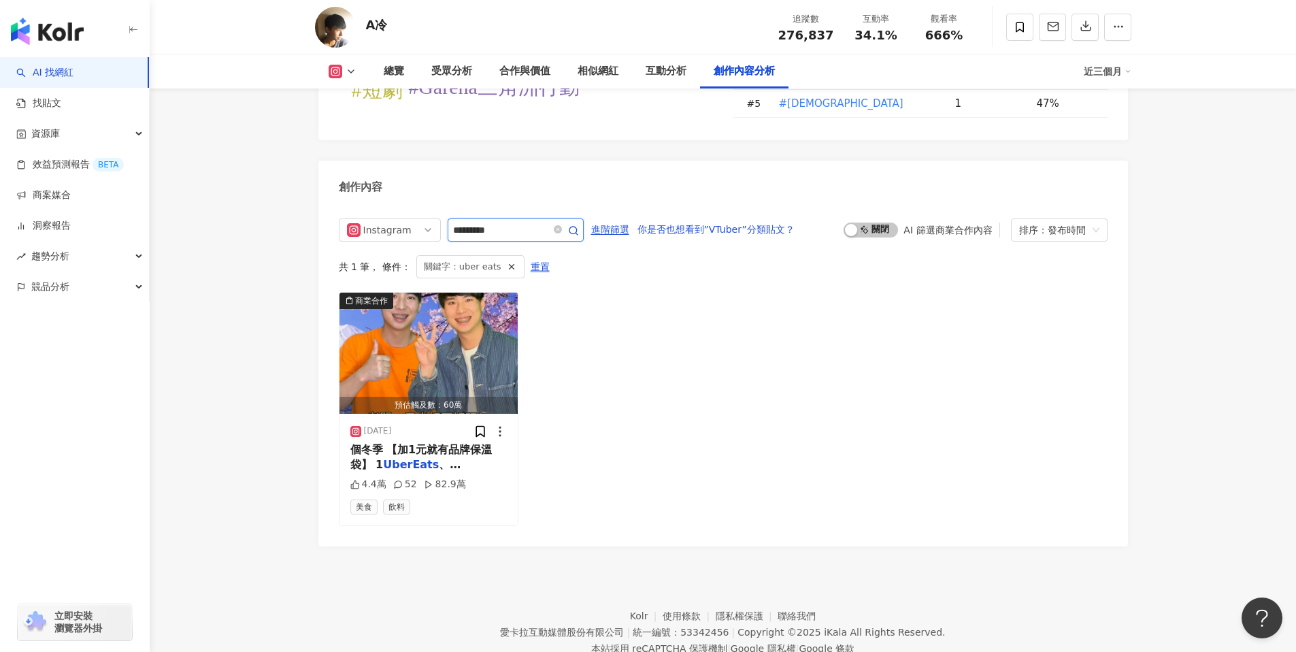
scroll to position [4170, 0]
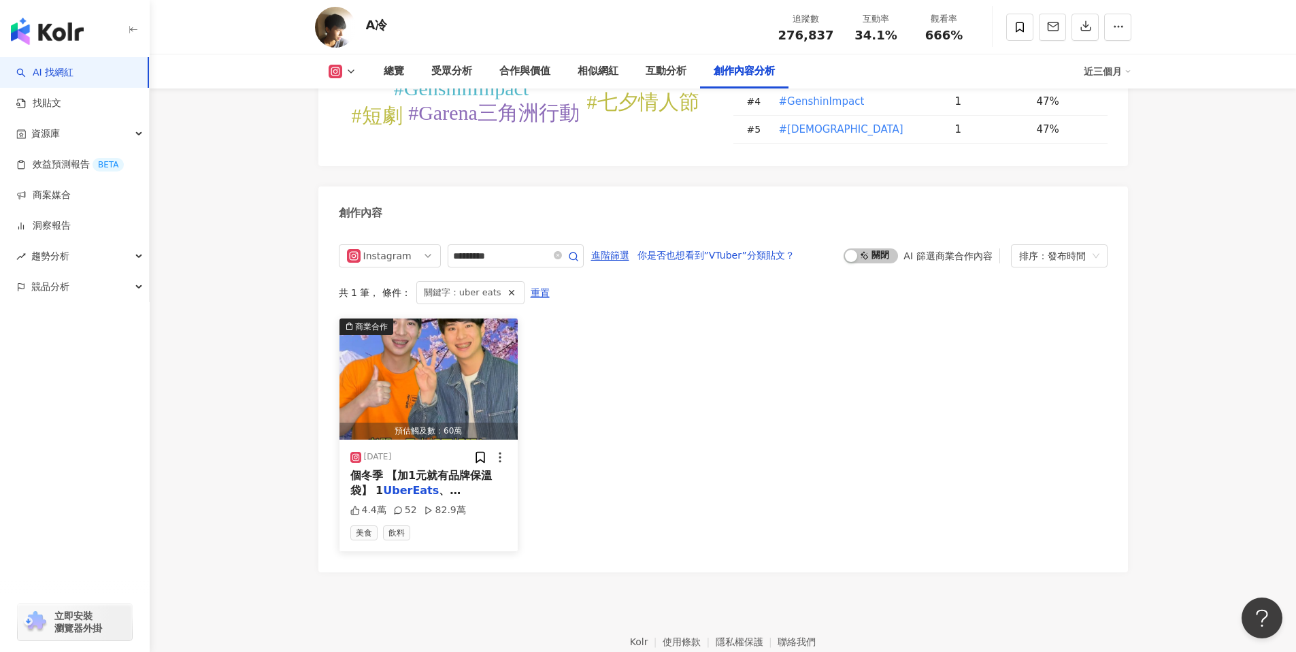
click at [479, 320] on img "button" at bounding box center [428, 378] width 179 height 121
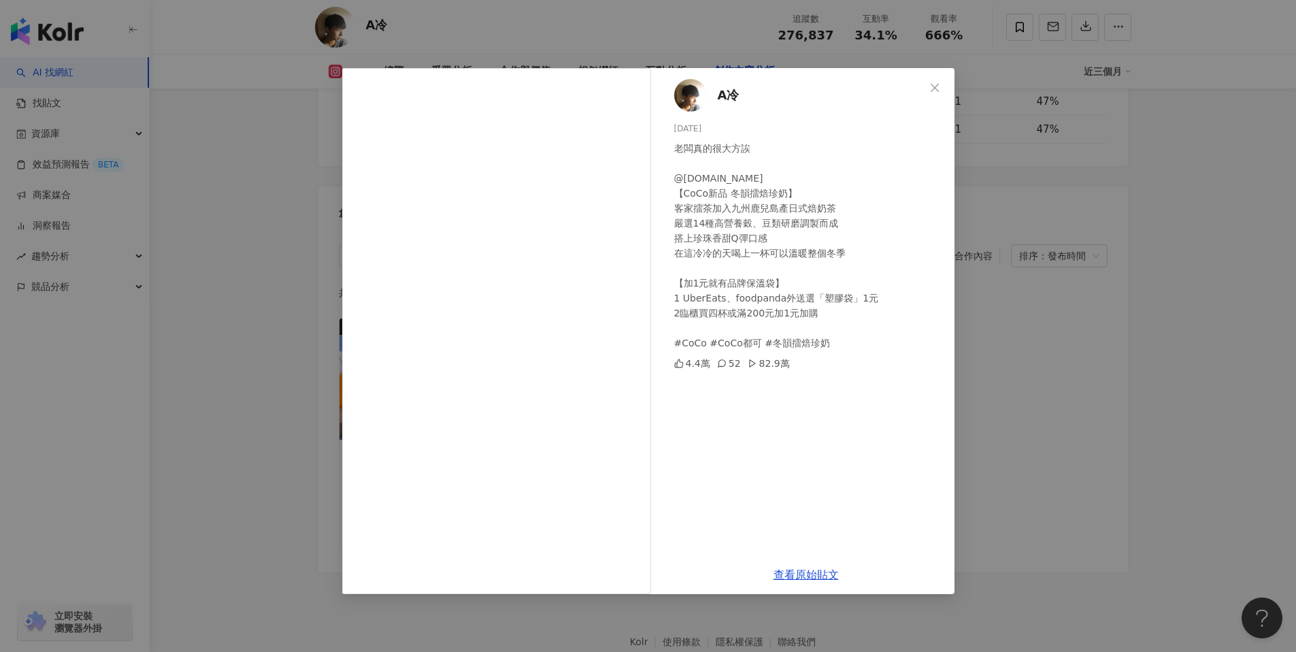
click at [1036, 397] on div "A冷 2024/11/22 老闆真的很大方誒 @cocotea.tw 【CoCo新品 冬韻擂焙珍奶】 客家擂茶加入九州鹿兒島產日式焙奶茶 嚴選14種高營養穀、…" at bounding box center [648, 326] width 1296 height 652
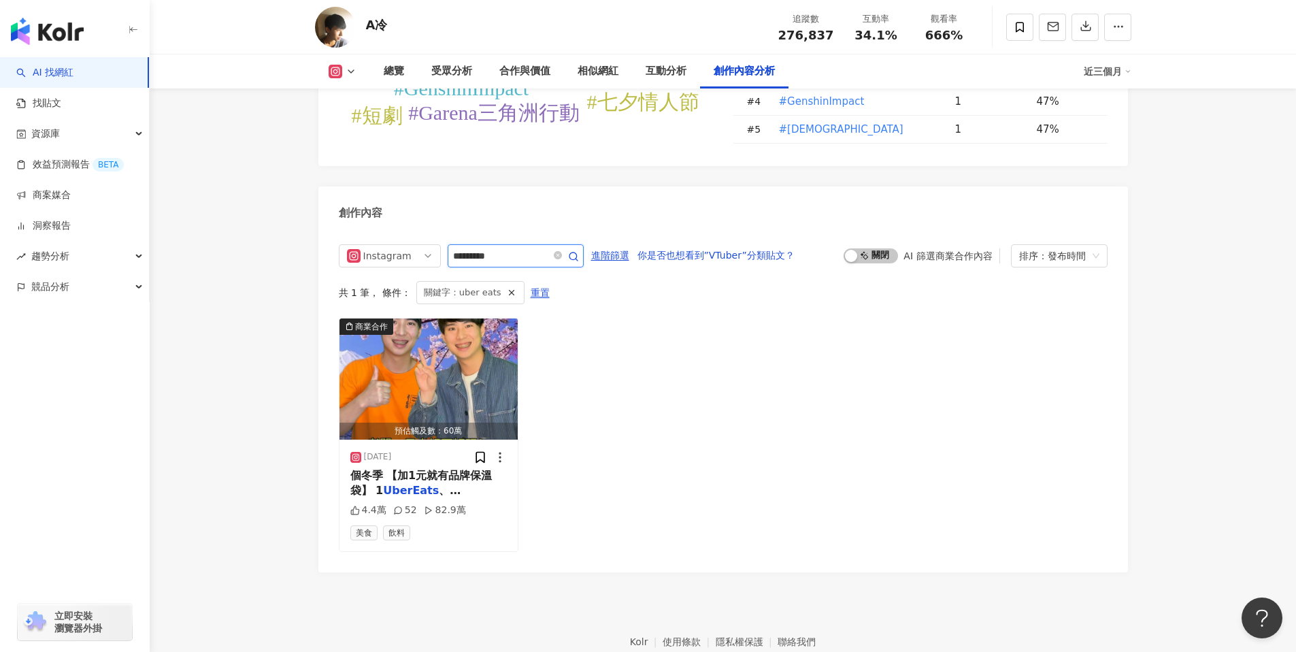
click at [492, 248] on input "*********" at bounding box center [500, 256] width 95 height 16
type input "*"
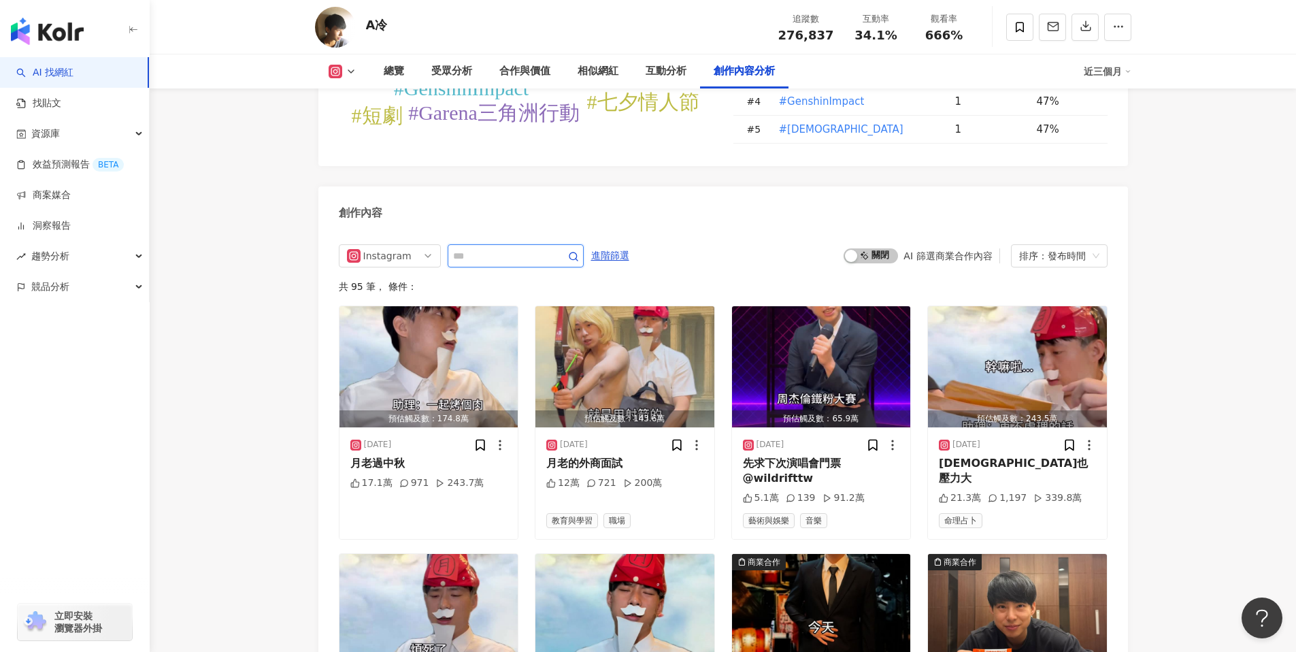
scroll to position [4196, 0]
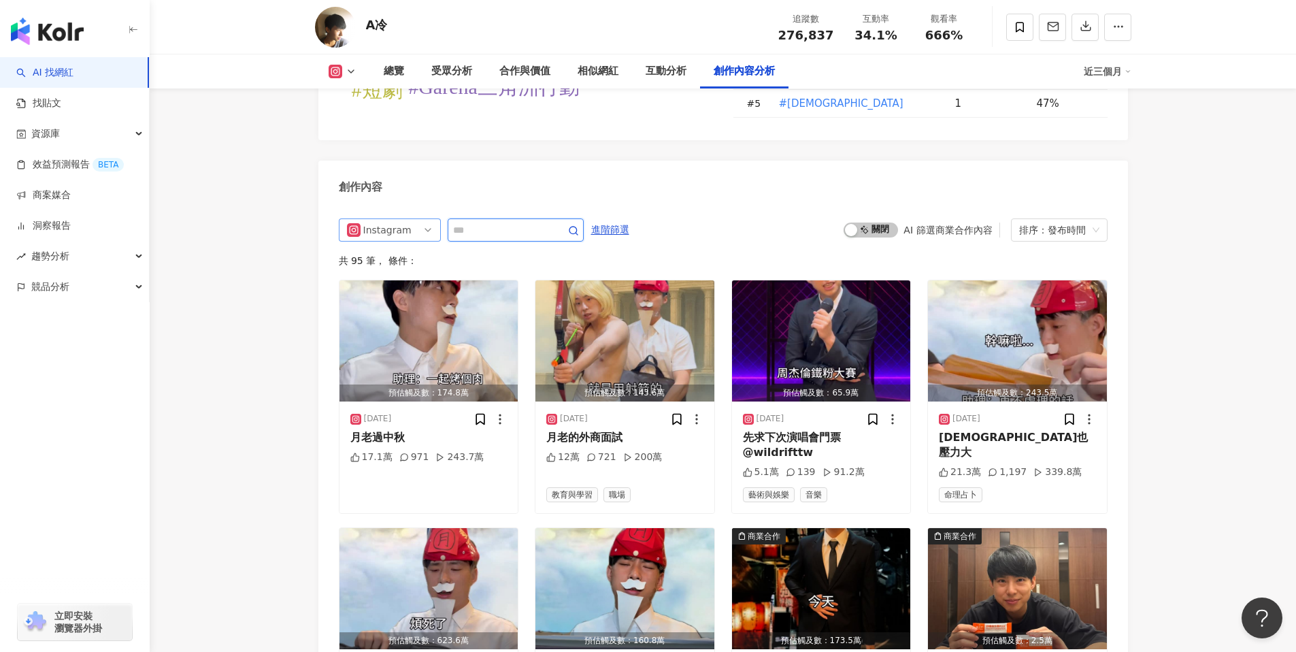
click at [426, 219] on span "Instagram" at bounding box center [390, 230] width 86 height 22
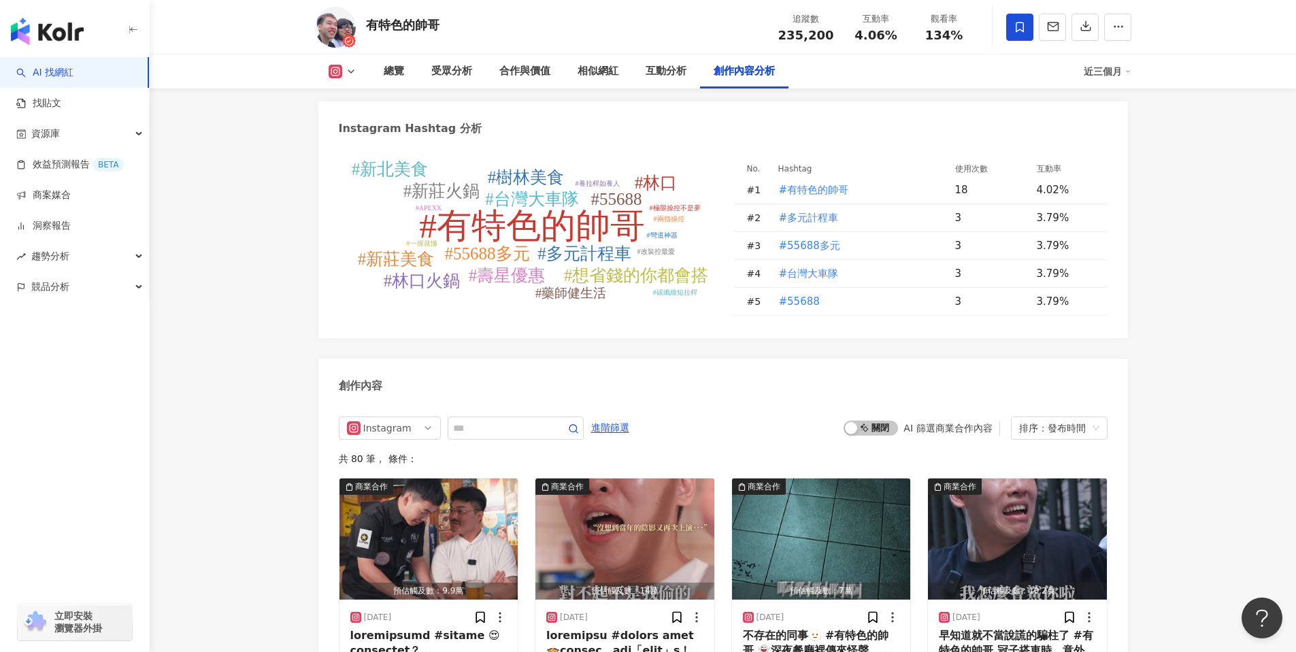
scroll to position [3830, 0]
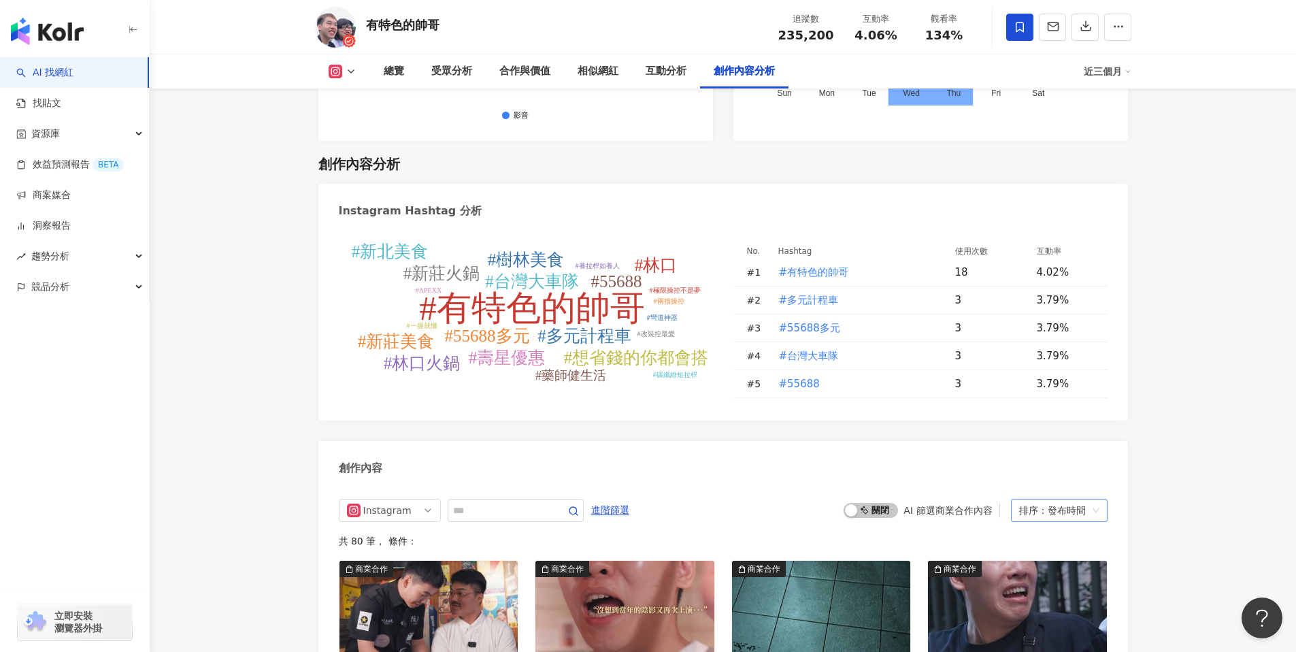
click at [1087, 499] on span "排序：發布時間" at bounding box center [1059, 510] width 80 height 22
click at [1071, 541] on div "互動數" at bounding box center [1059, 541] width 75 height 15
